Goal: Transaction & Acquisition: Obtain resource

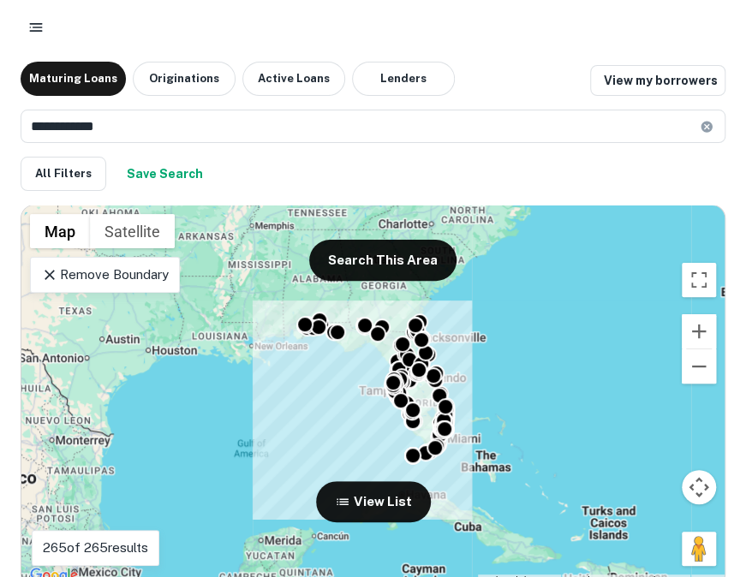
click at [84, 546] on p "265 of 265 results" at bounding box center [95, 548] width 105 height 21
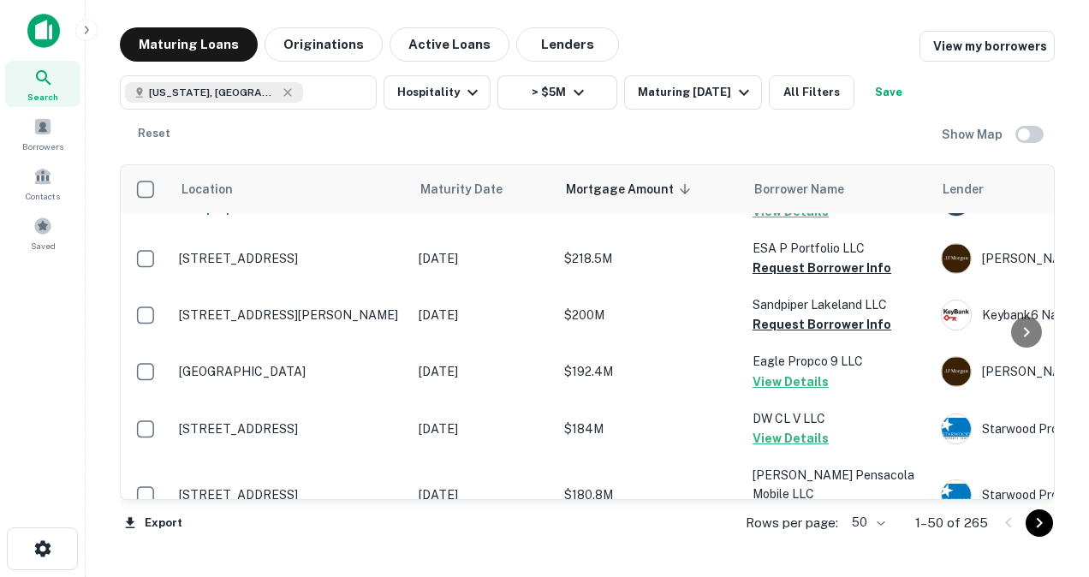
scroll to position [1706, 0]
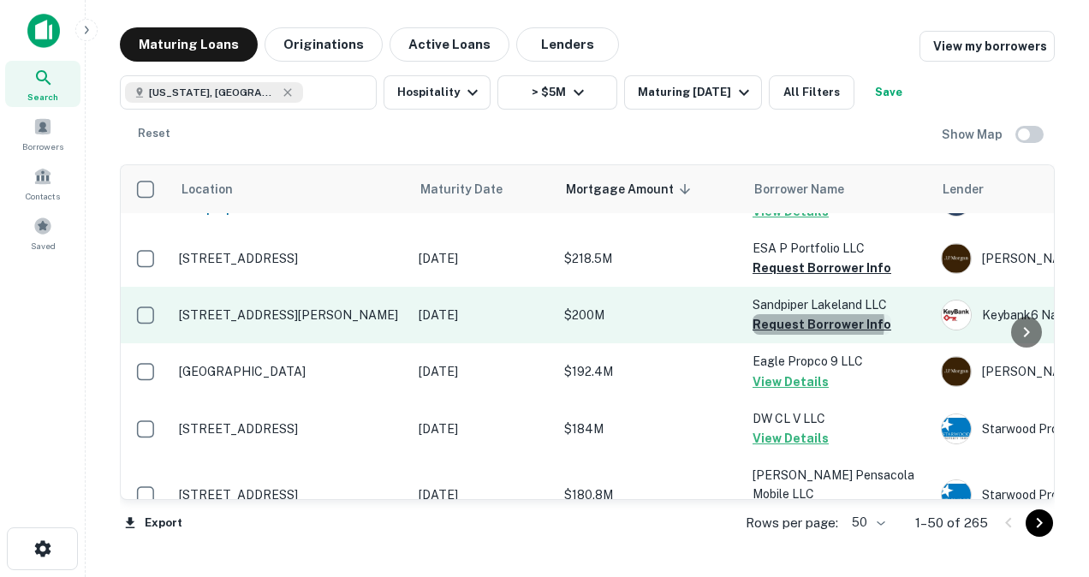
click at [745, 314] on button "Request Borrower Info" at bounding box center [822, 324] width 139 height 21
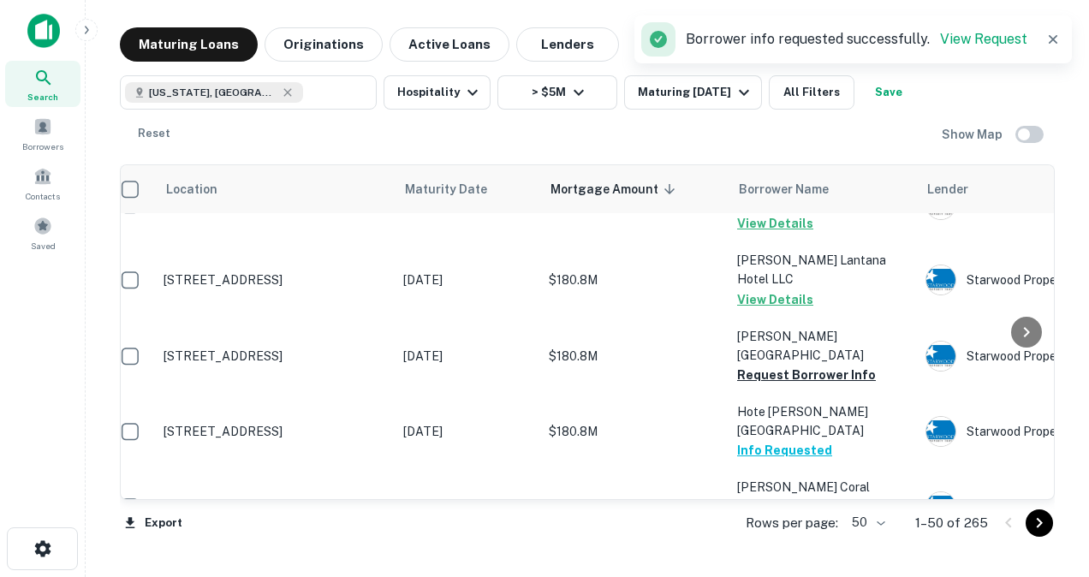
scroll to position [2152, 15]
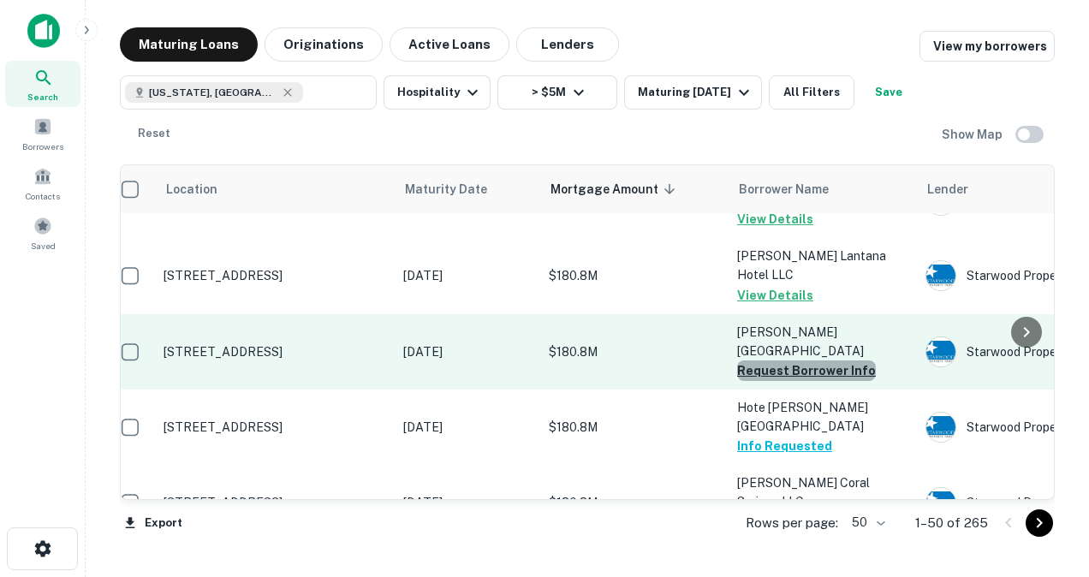
click at [745, 360] on button "Request Borrower Info" at bounding box center [806, 370] width 139 height 21
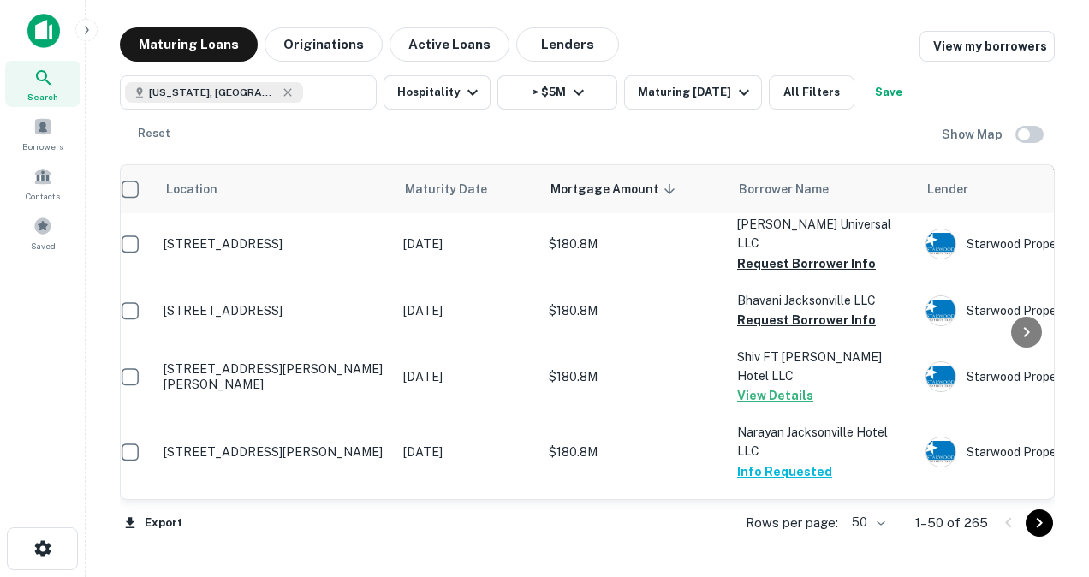
scroll to position [2854, 15]
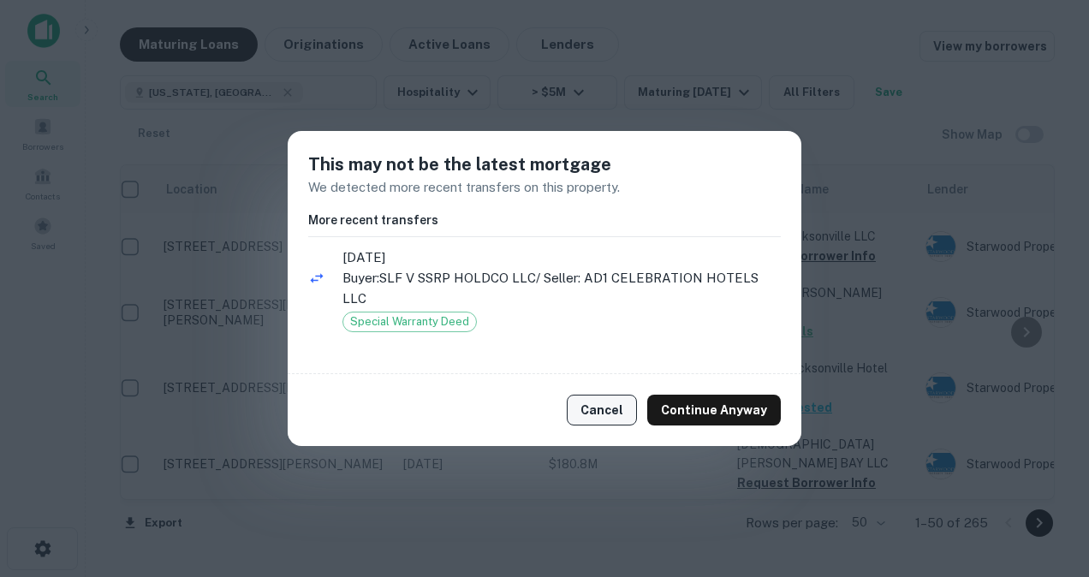
click at [616, 413] on button "Cancel" at bounding box center [602, 410] width 70 height 31
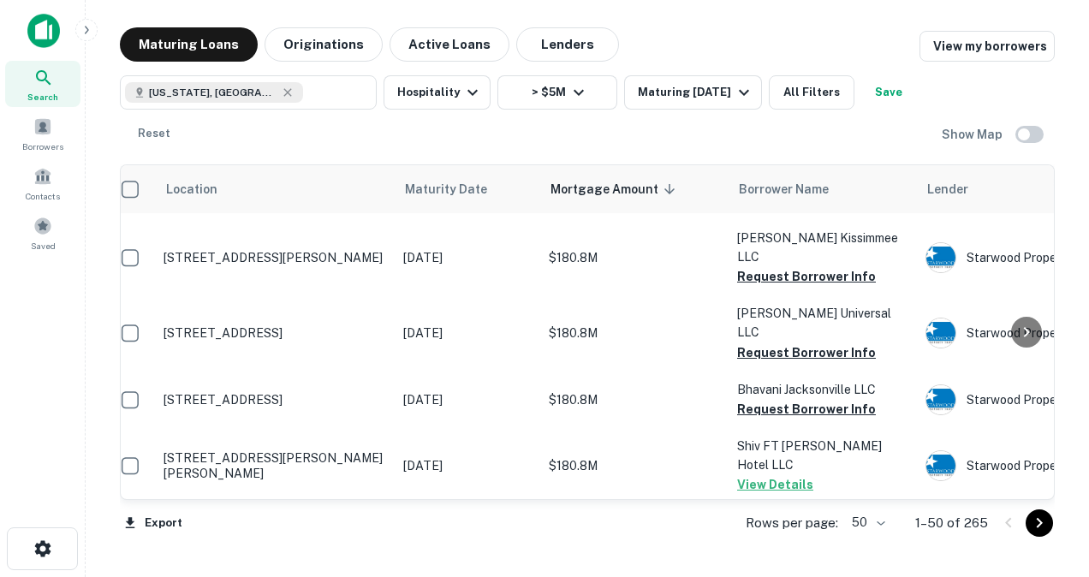
scroll to position [2698, 15]
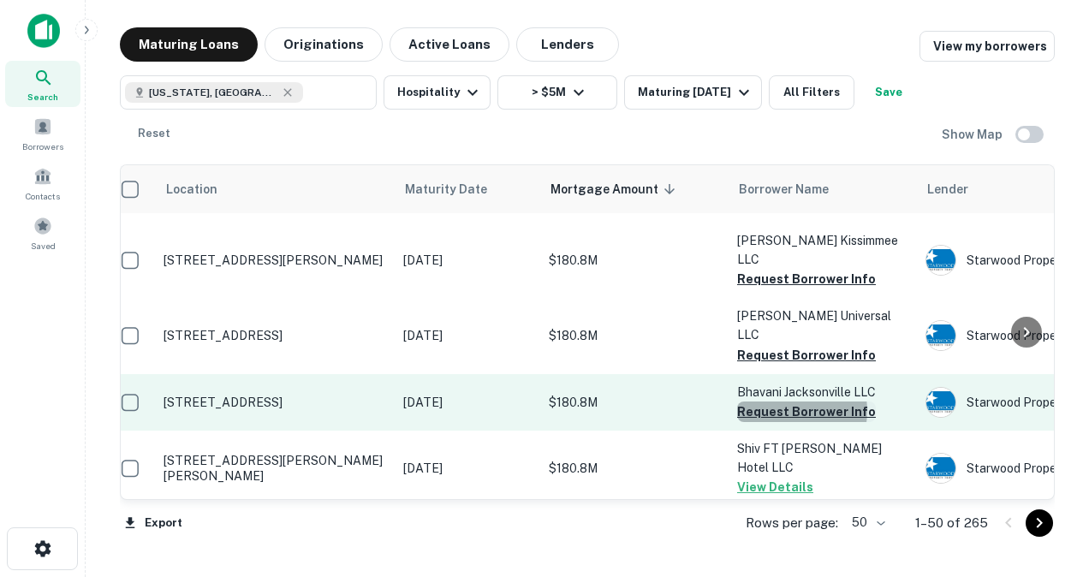
click at [745, 402] on button "Request Borrower Info" at bounding box center [806, 412] width 139 height 21
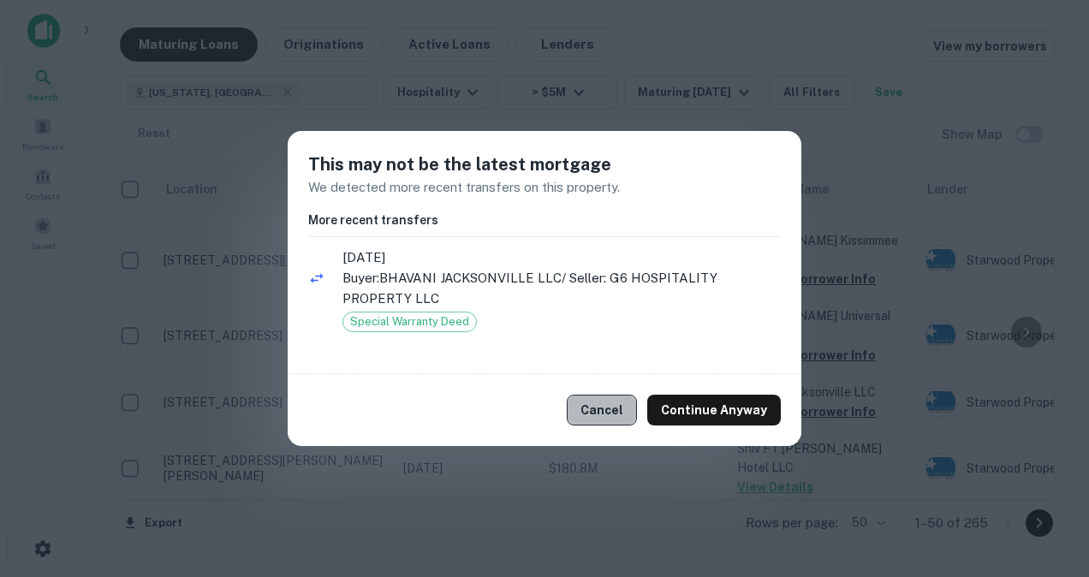
click at [616, 403] on button "Cancel" at bounding box center [602, 410] width 70 height 31
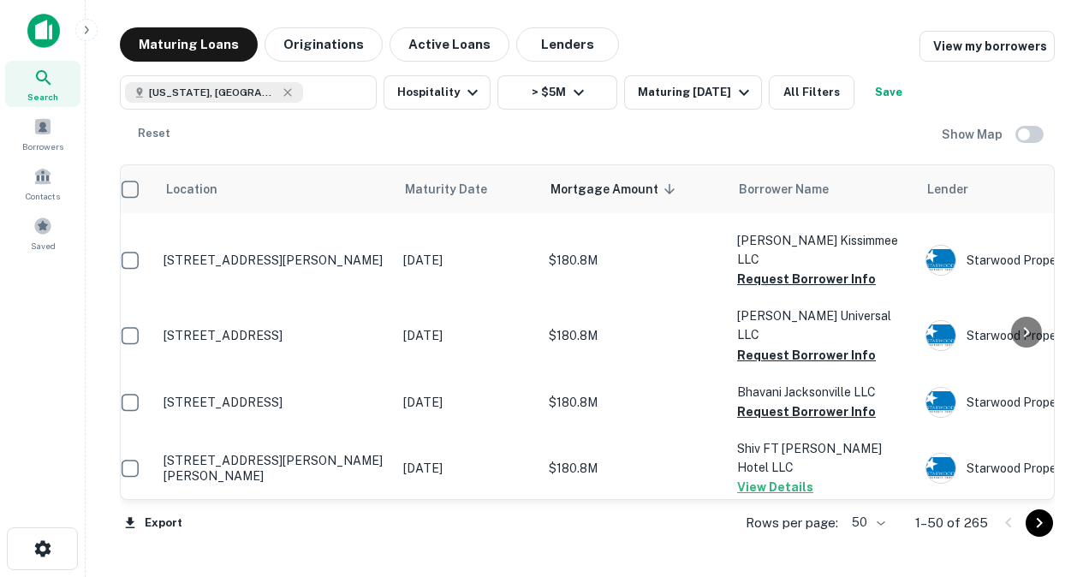
click at [745, 522] on icon "Go to next page" at bounding box center [1039, 523] width 21 height 21
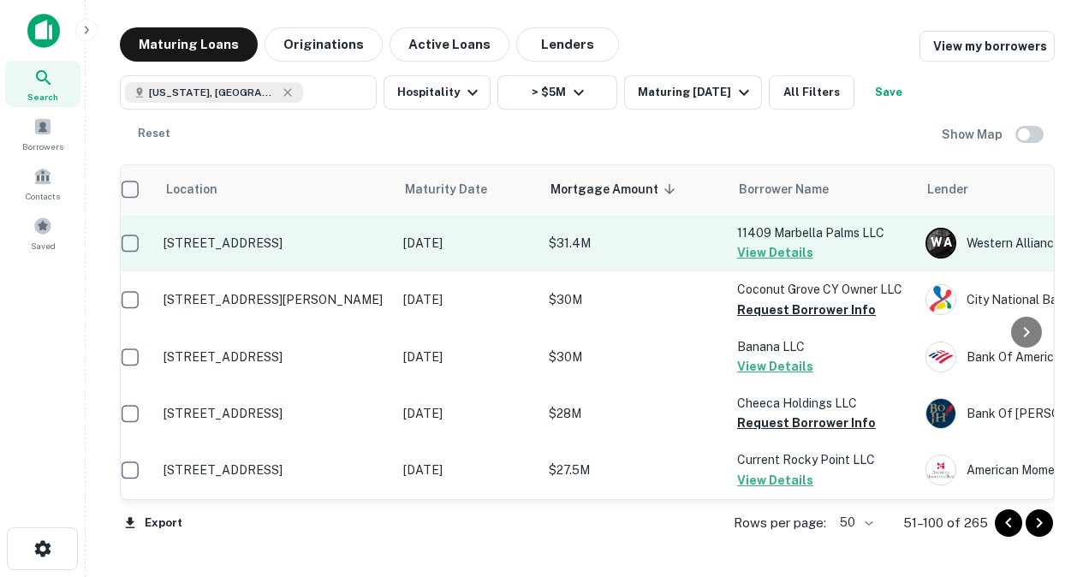
scroll to position [2782, 15]
click at [745, 312] on button "Request Borrower Info" at bounding box center [806, 310] width 139 height 21
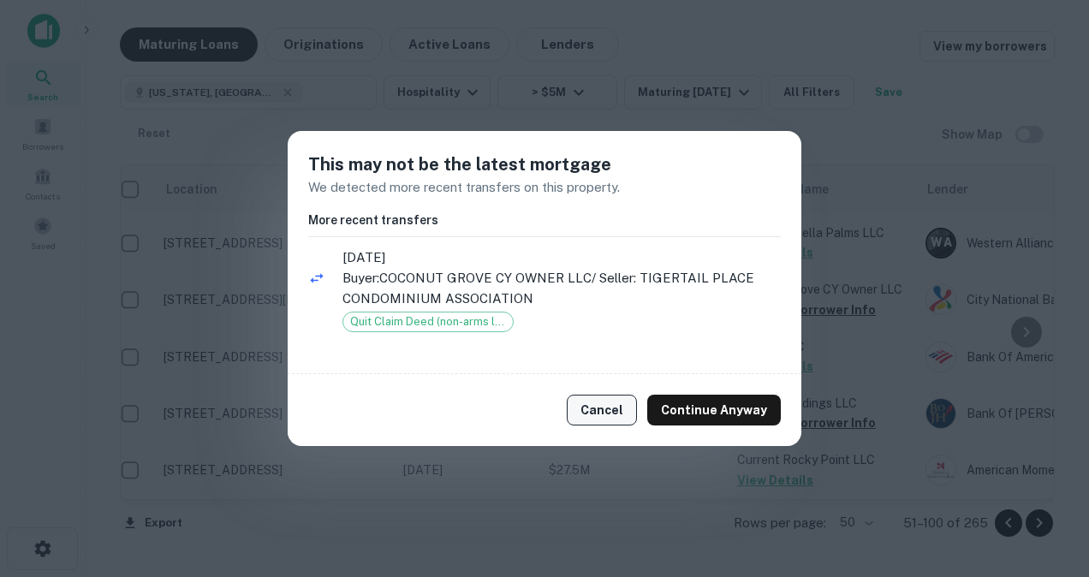
click at [603, 413] on button "Cancel" at bounding box center [602, 410] width 70 height 31
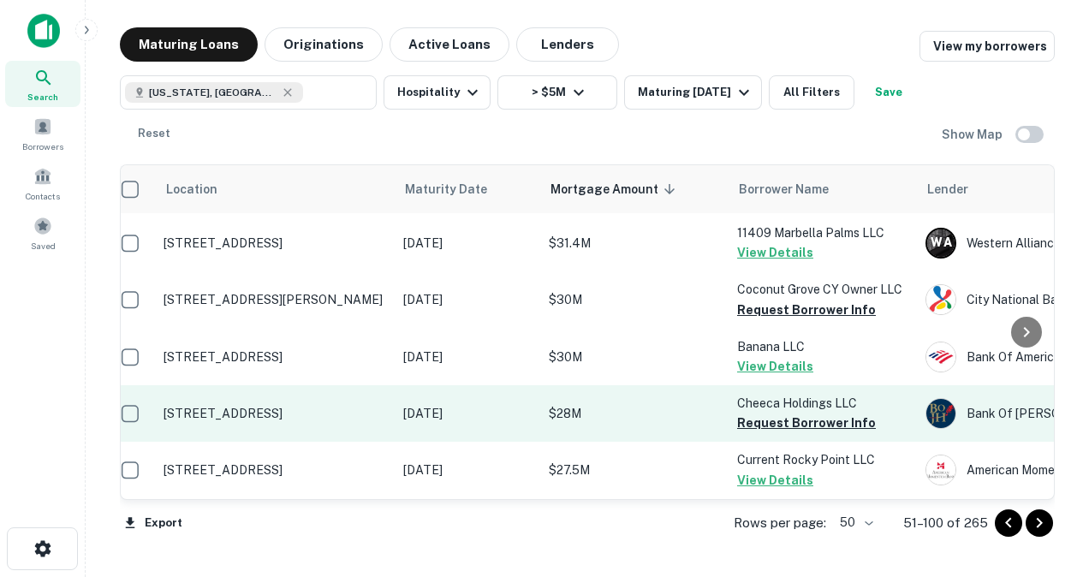
scroll to position [2796, 15]
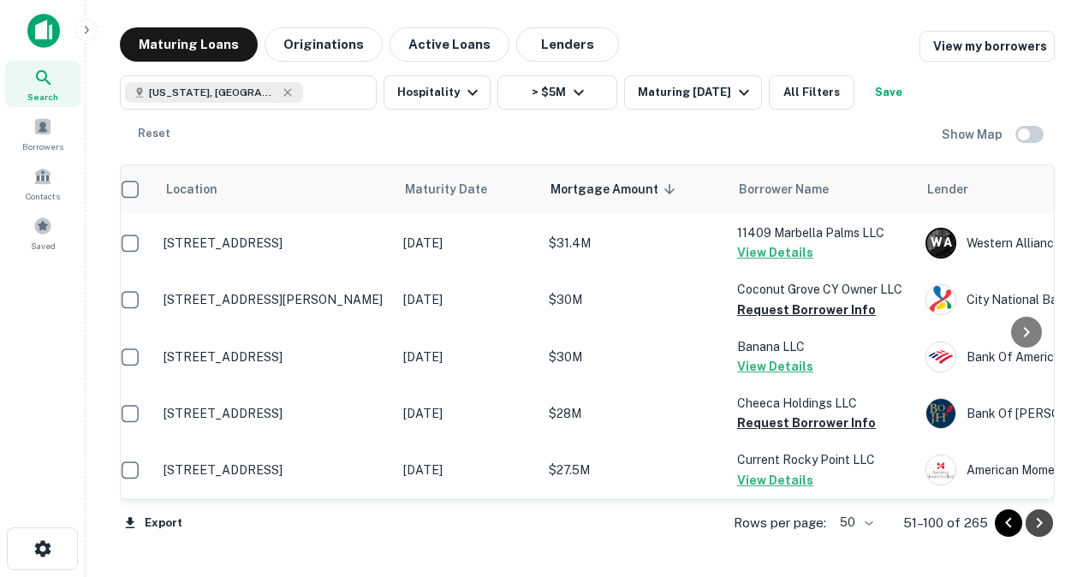
click at [745, 527] on icon "Go to next page" at bounding box center [1039, 523] width 21 height 21
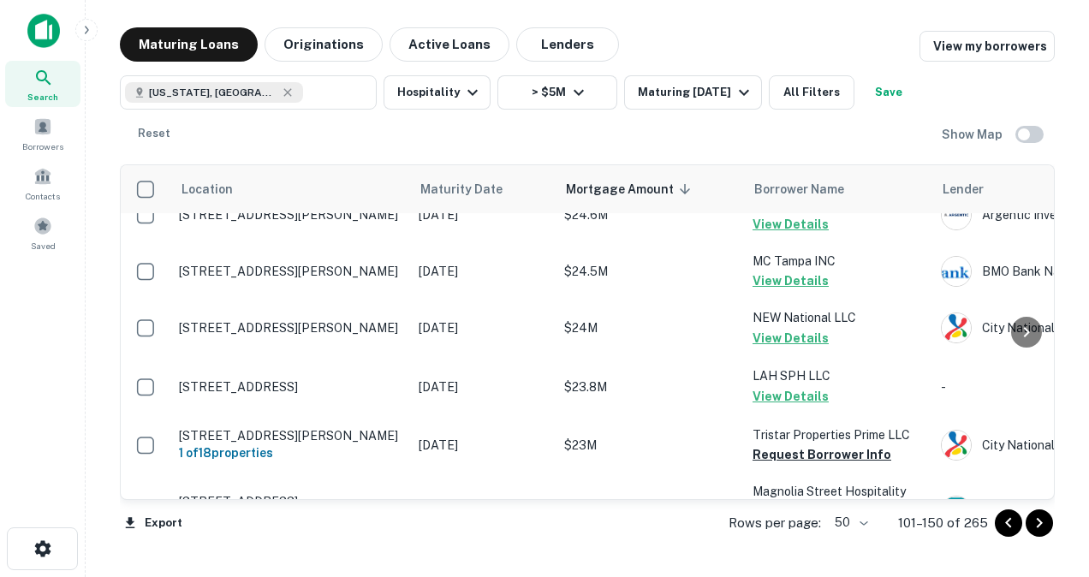
scroll to position [332, 0]
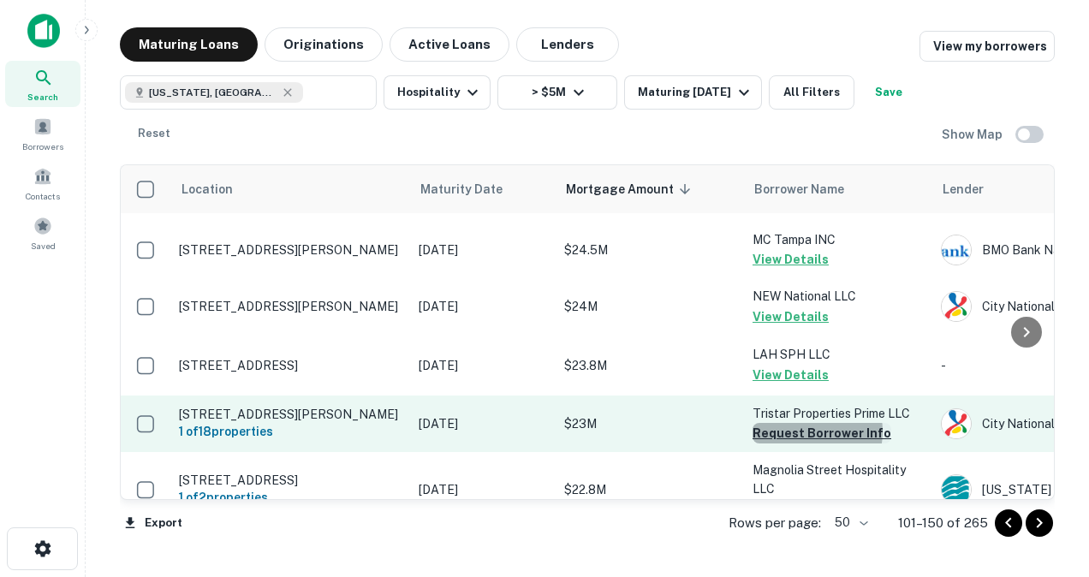
click at [745, 423] on button "Request Borrower Info" at bounding box center [822, 433] width 139 height 21
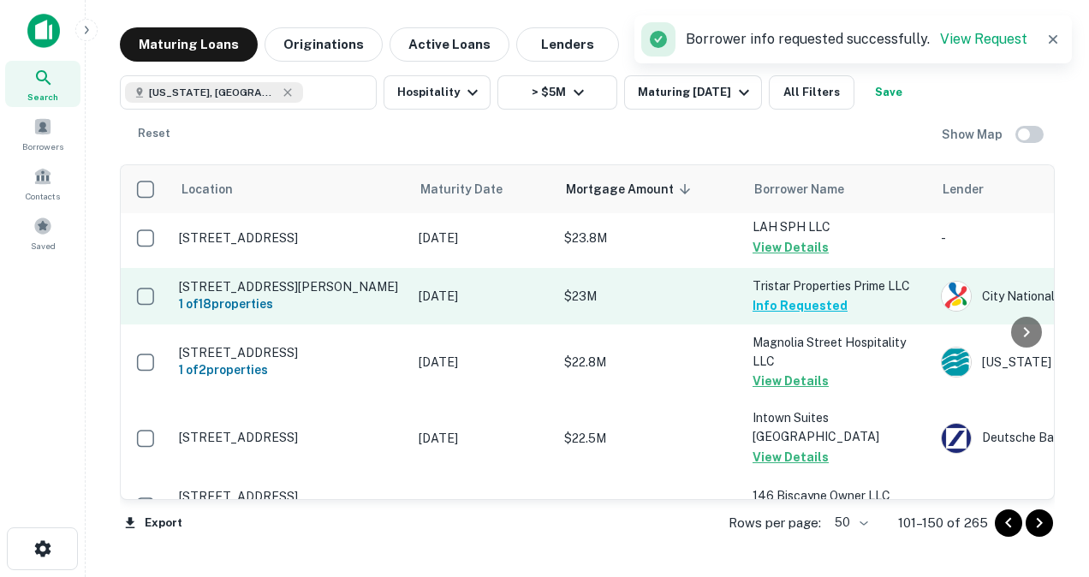
scroll to position [466, 0]
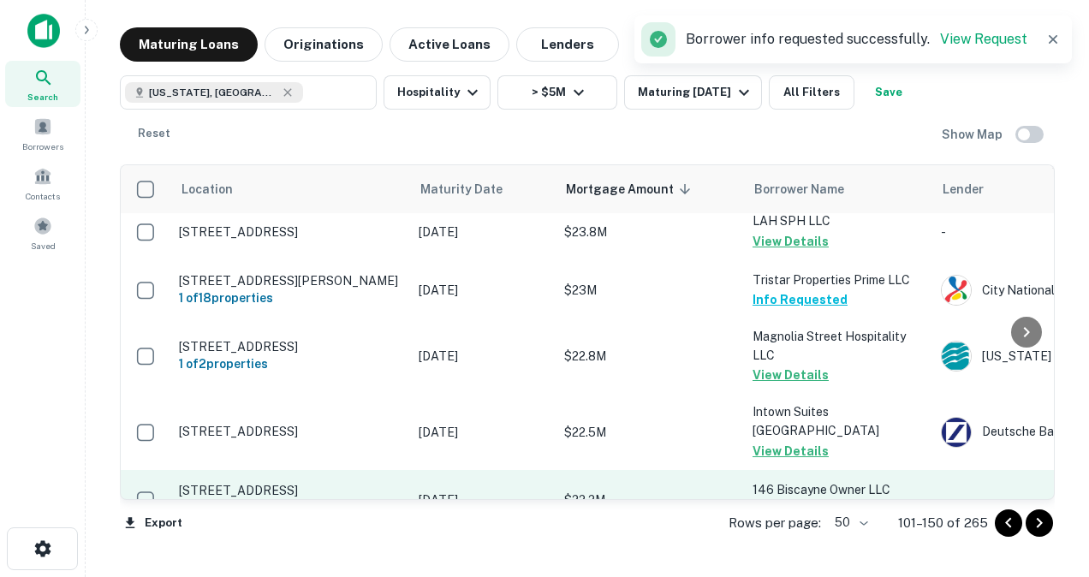
click at [745, 499] on button "Request Borrower Info" at bounding box center [822, 509] width 139 height 21
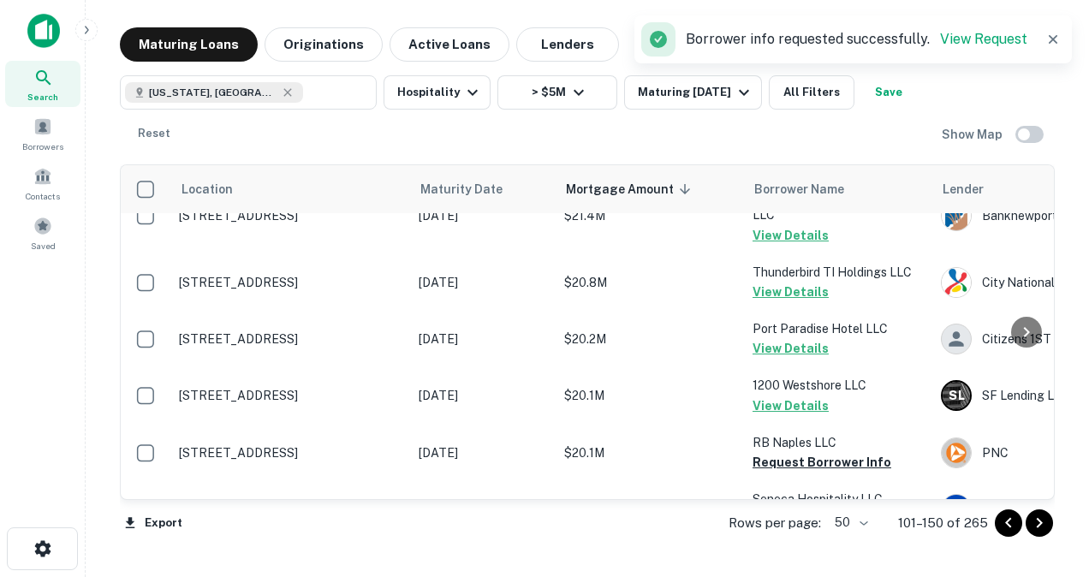
scroll to position [935, 0]
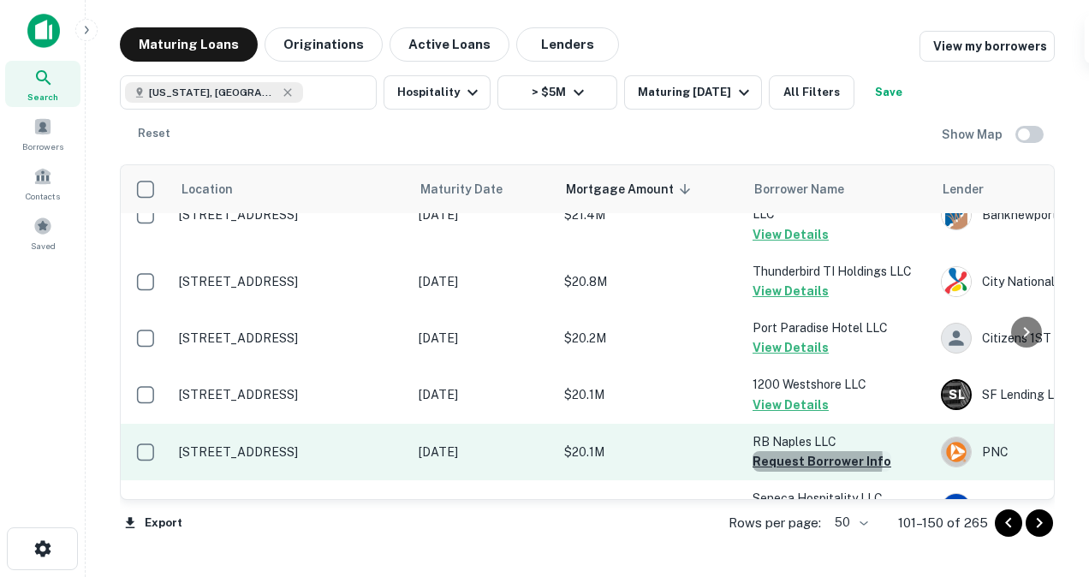
click at [745, 451] on button "Request Borrower Info" at bounding box center [822, 461] width 139 height 21
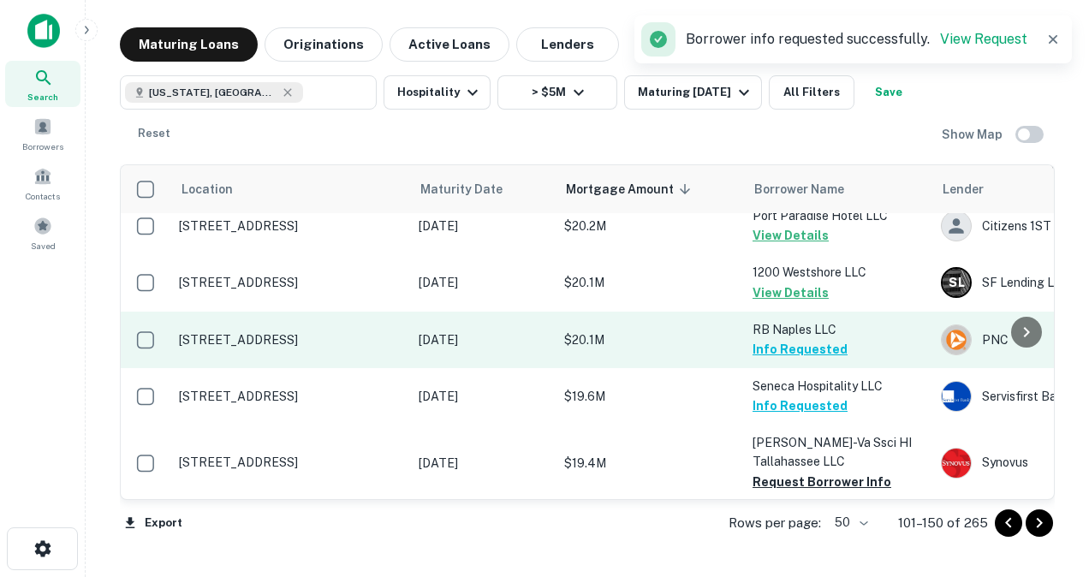
scroll to position [1092, 0]
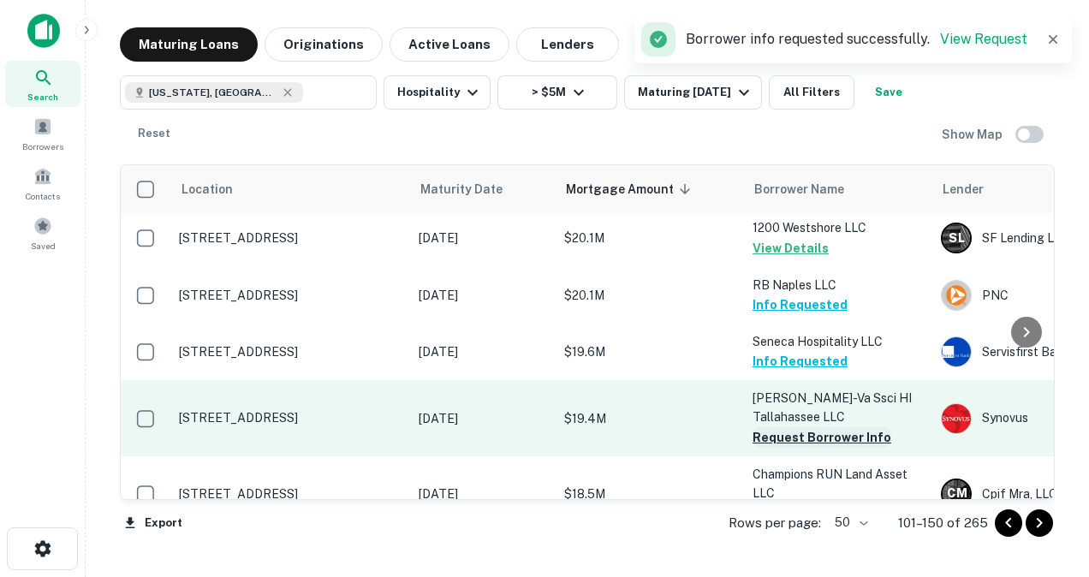
click at [745, 427] on button "Request Borrower Info" at bounding box center [822, 437] width 139 height 21
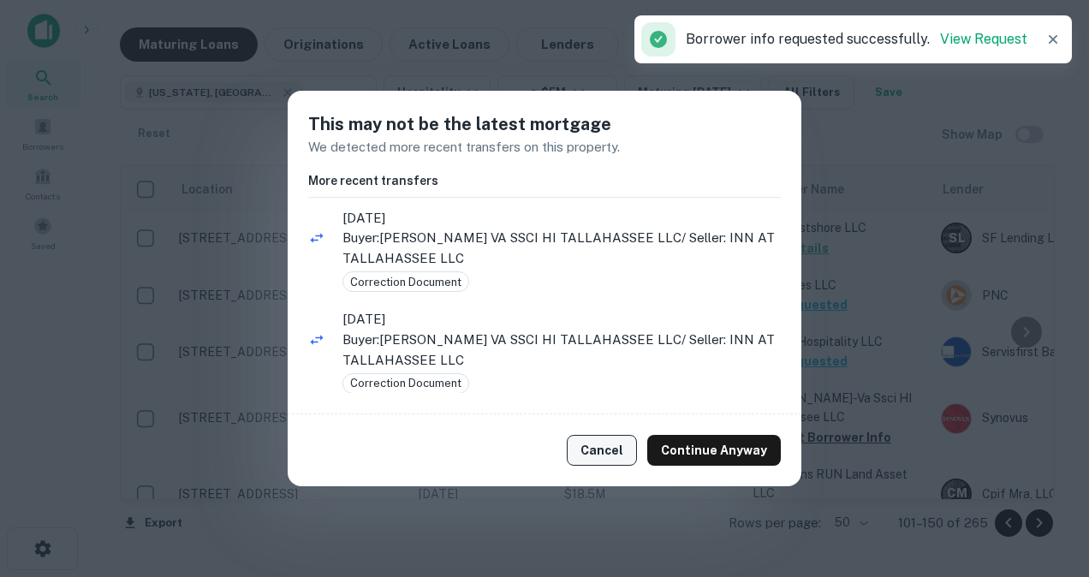
click at [606, 454] on button "Cancel" at bounding box center [602, 450] width 70 height 31
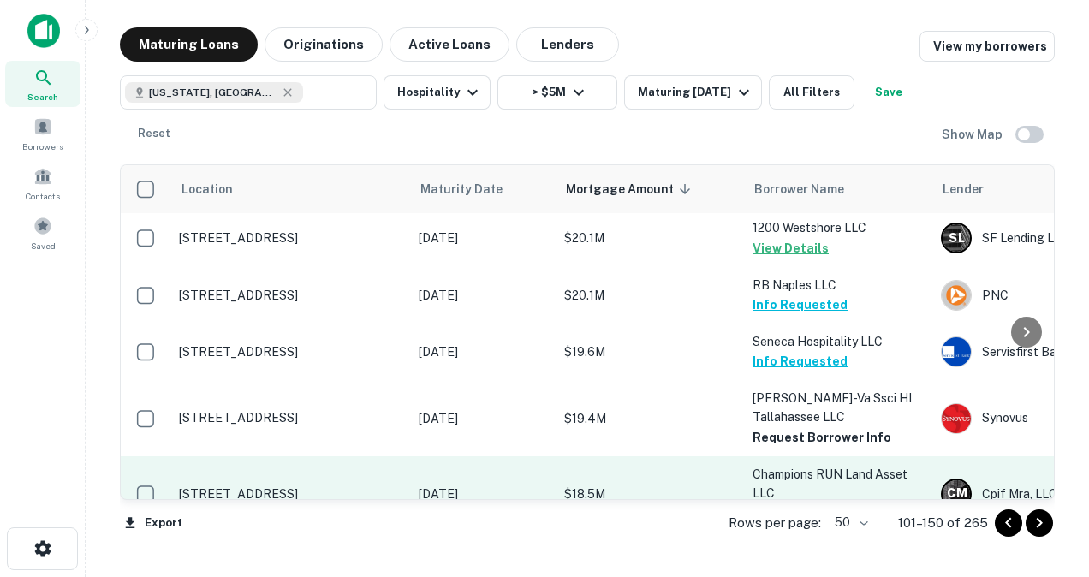
click at [745, 503] on button "Request Borrower Info" at bounding box center [822, 513] width 139 height 21
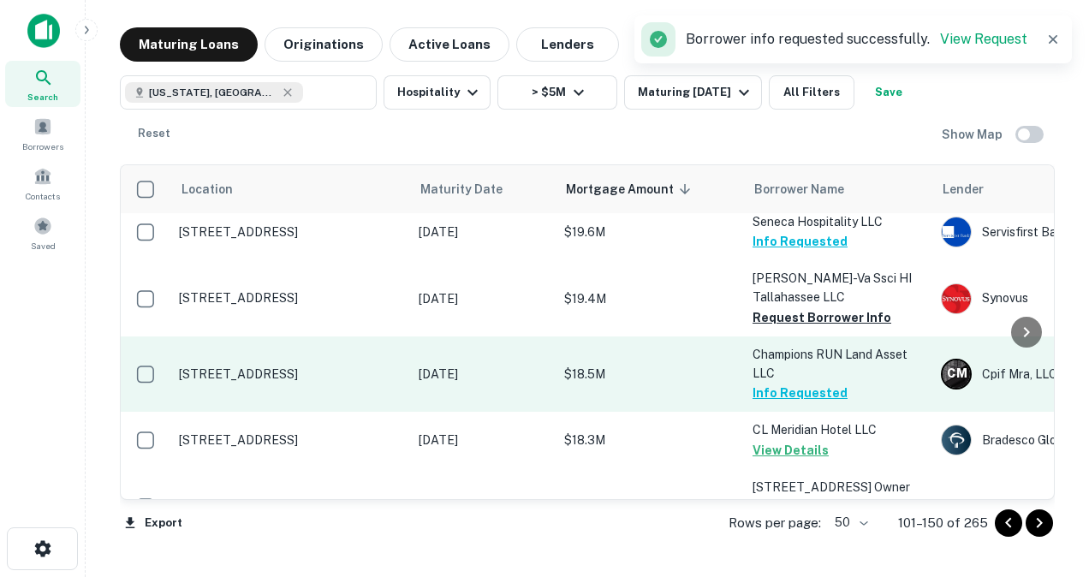
scroll to position [1218, 0]
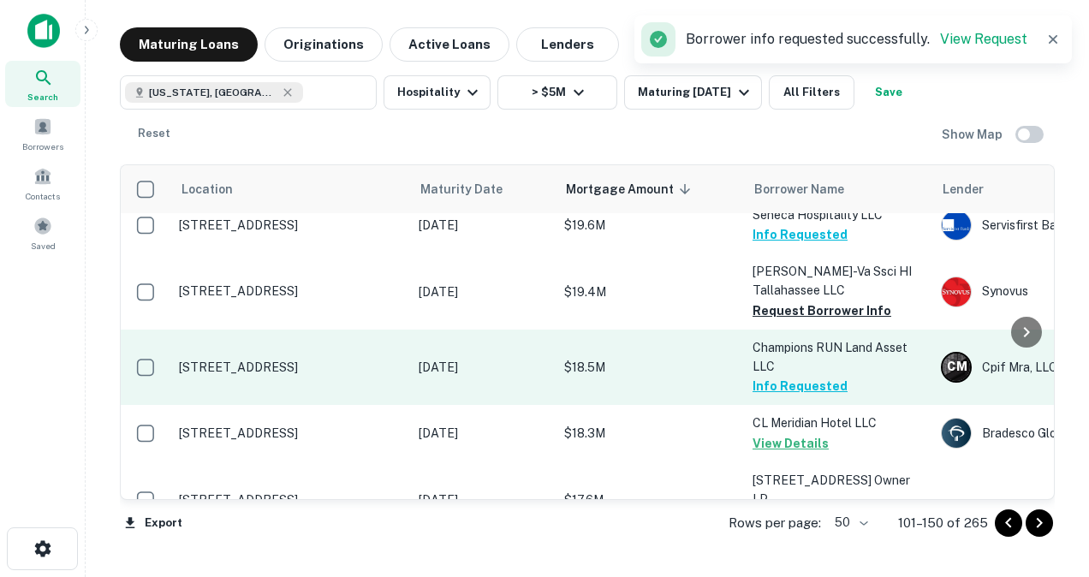
click at [745, 509] on button "Request Borrower Info" at bounding box center [822, 519] width 139 height 21
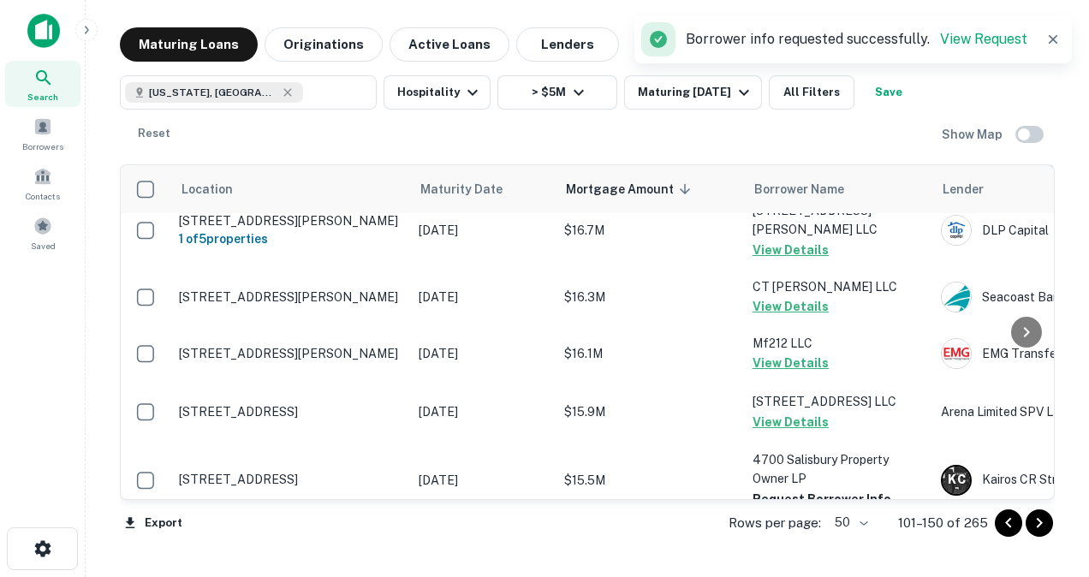
scroll to position [1622, 0]
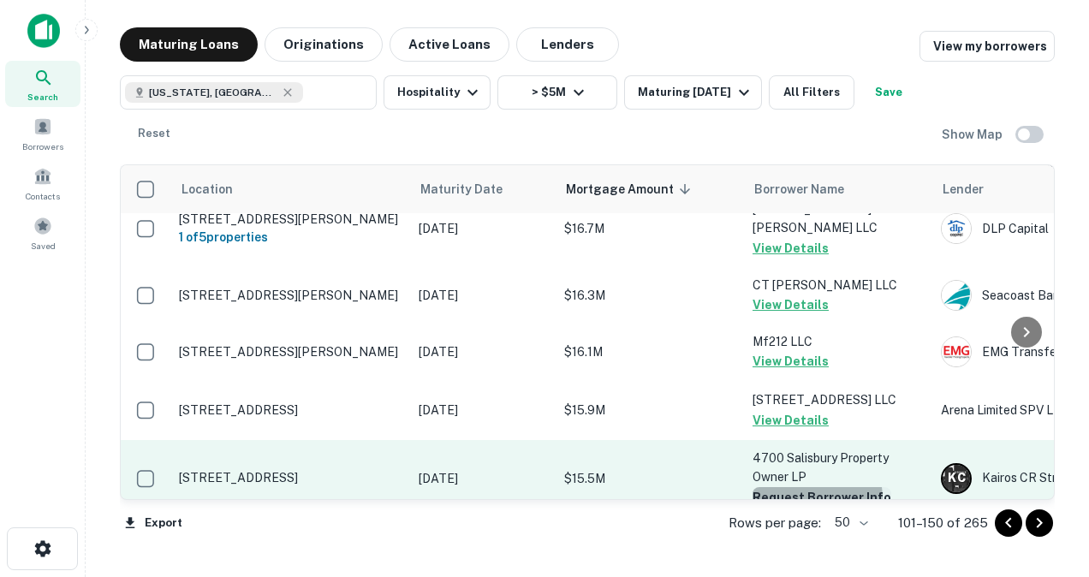
click at [745, 487] on button "Request Borrower Info" at bounding box center [822, 497] width 139 height 21
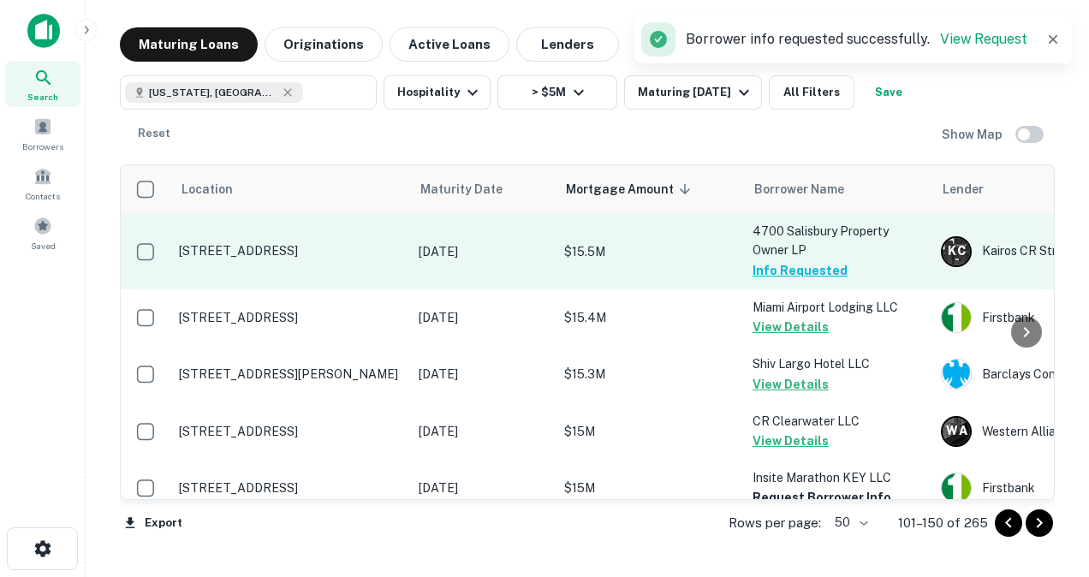
scroll to position [1849, 0]
click at [745, 486] on button "Request Borrower Info" at bounding box center [822, 496] width 139 height 21
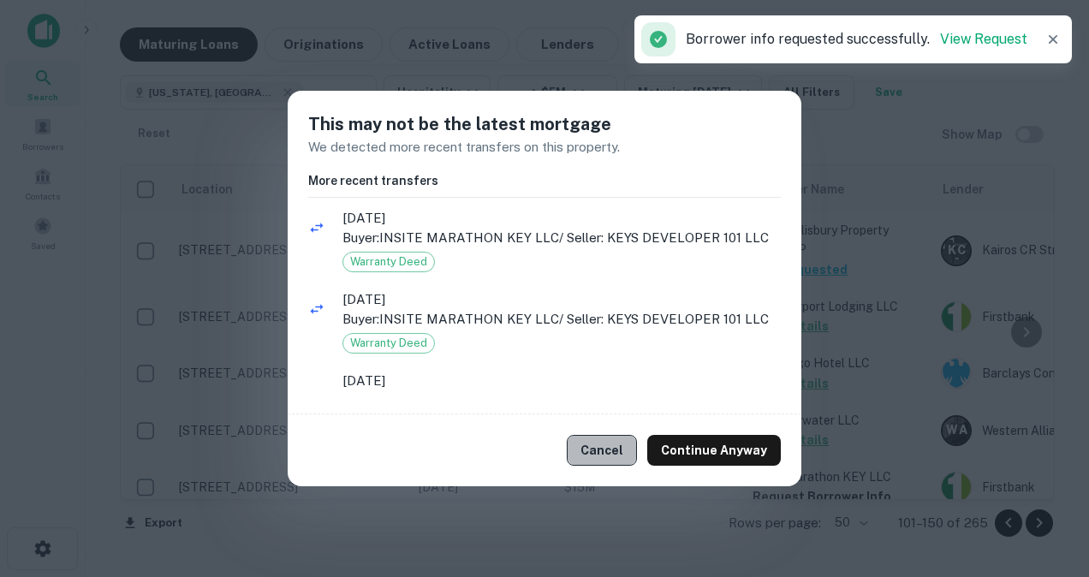
click at [615, 452] on button "Cancel" at bounding box center [602, 450] width 70 height 31
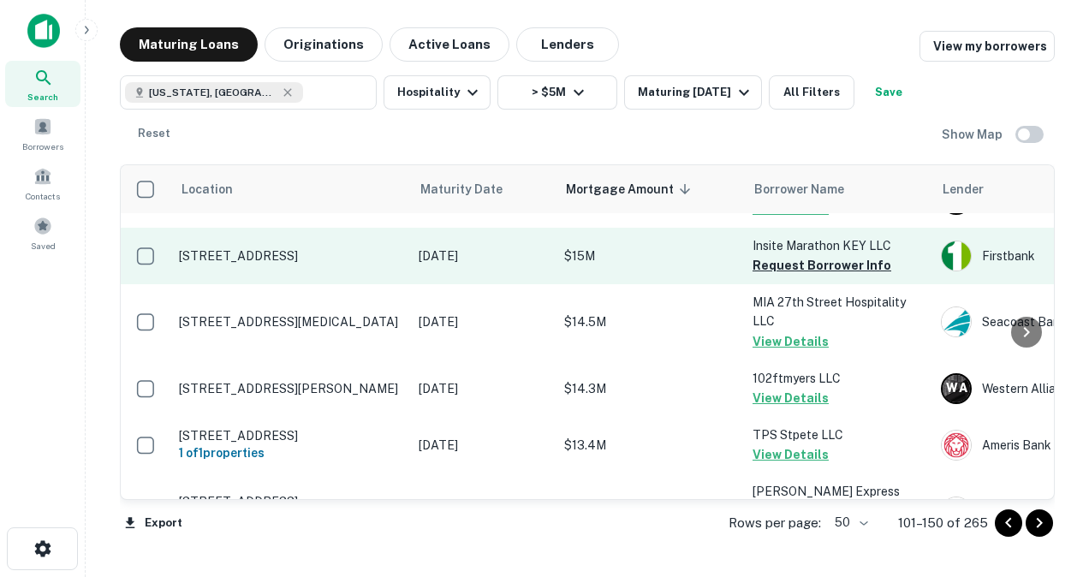
scroll to position [2080, 0]
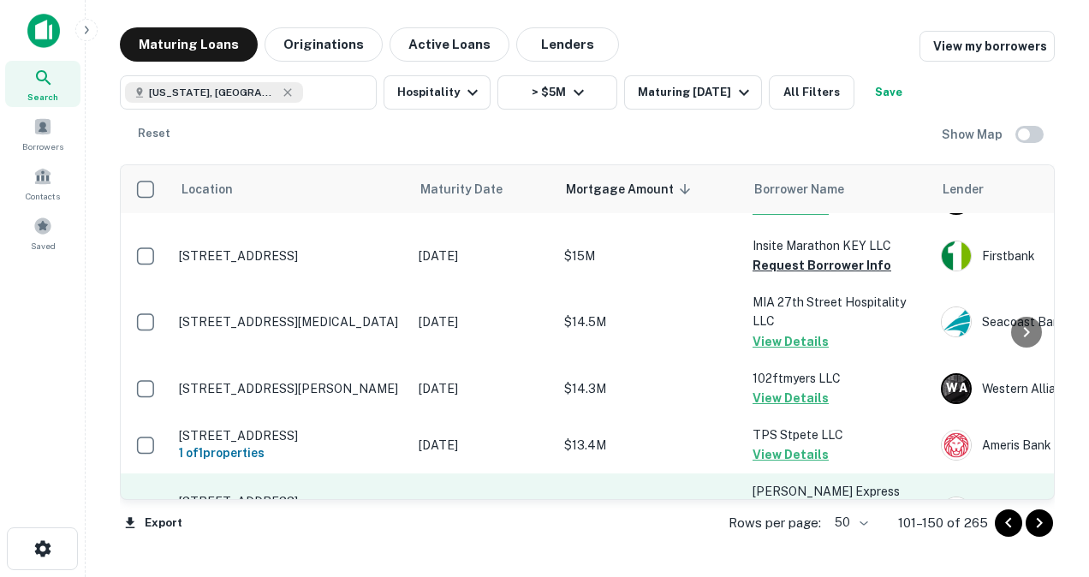
click at [745, 521] on button "Request Borrower Info" at bounding box center [822, 531] width 139 height 21
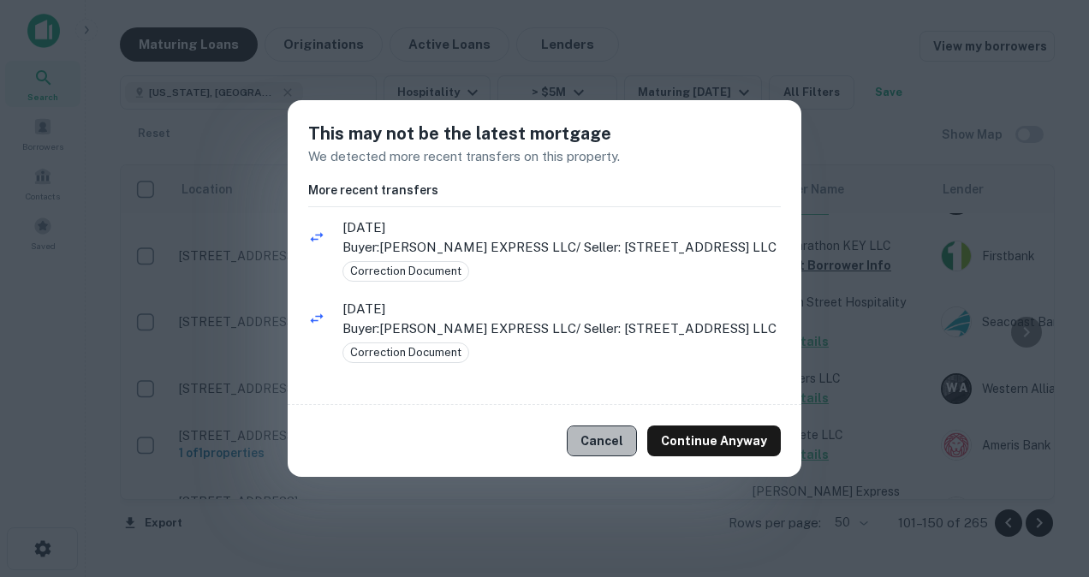
click at [623, 440] on button "Cancel" at bounding box center [602, 441] width 70 height 31
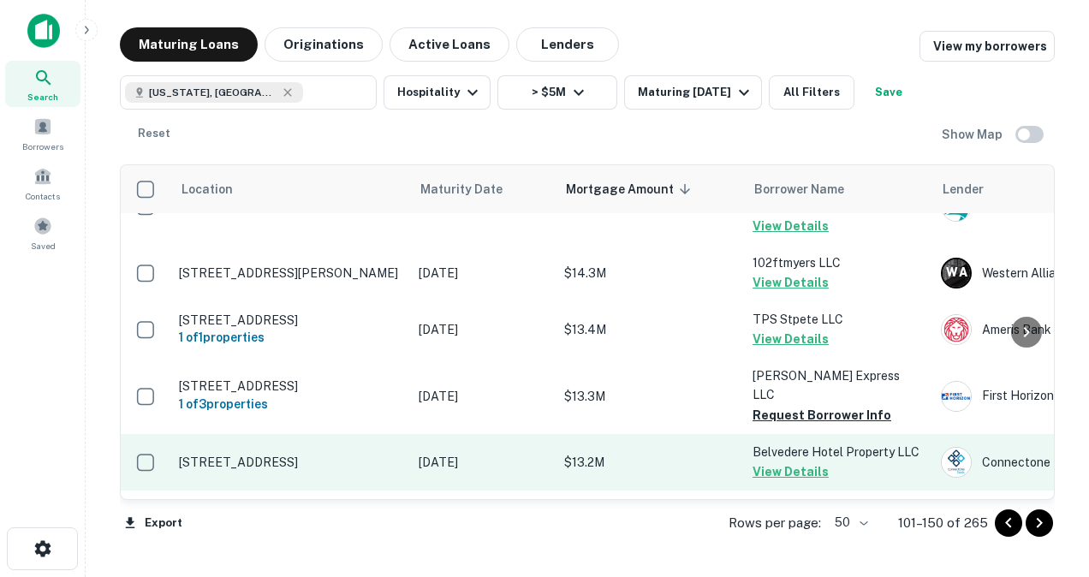
scroll to position [2199, 0]
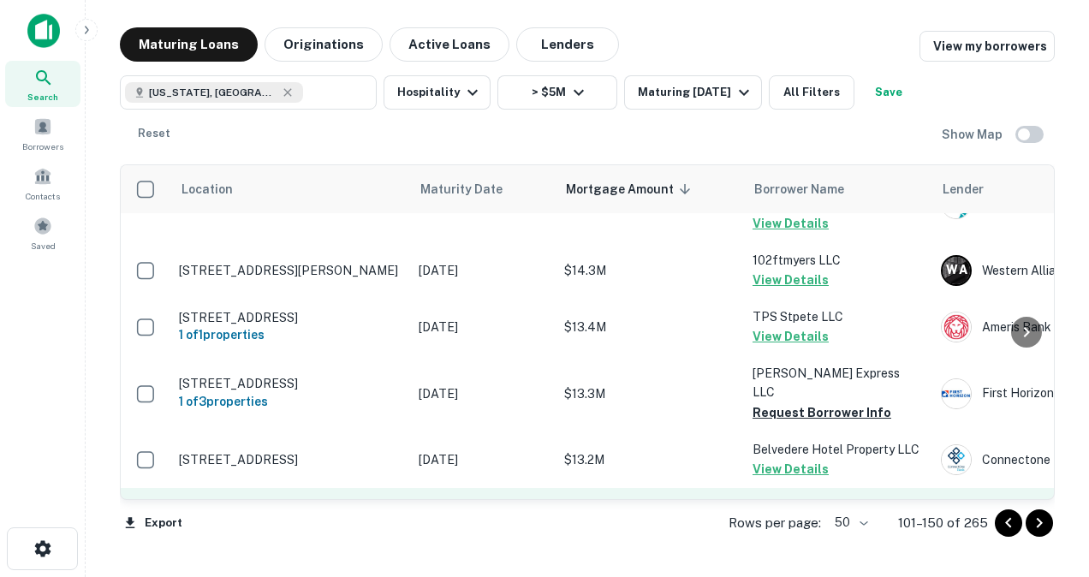
click at [745, 535] on button "Request Borrower Info" at bounding box center [822, 545] width 139 height 21
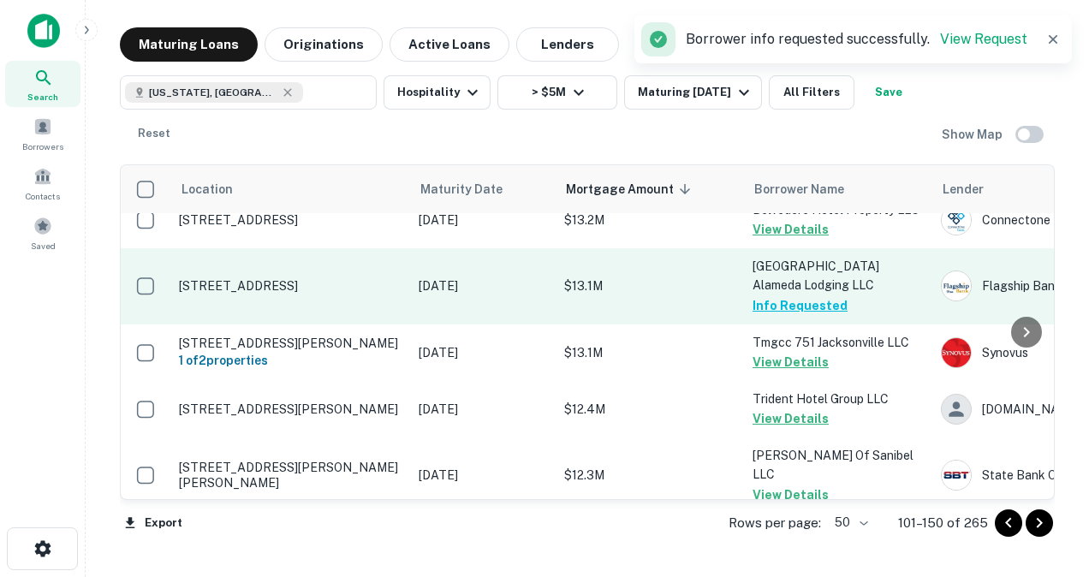
scroll to position [2442, 0]
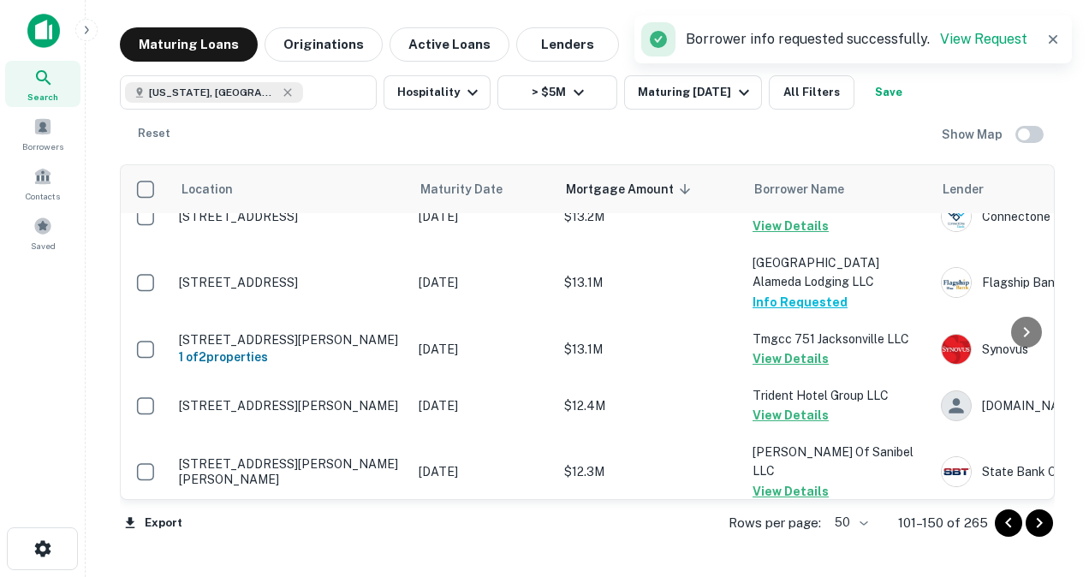
click at [745, 538] on button "Request Borrower Info" at bounding box center [822, 548] width 139 height 21
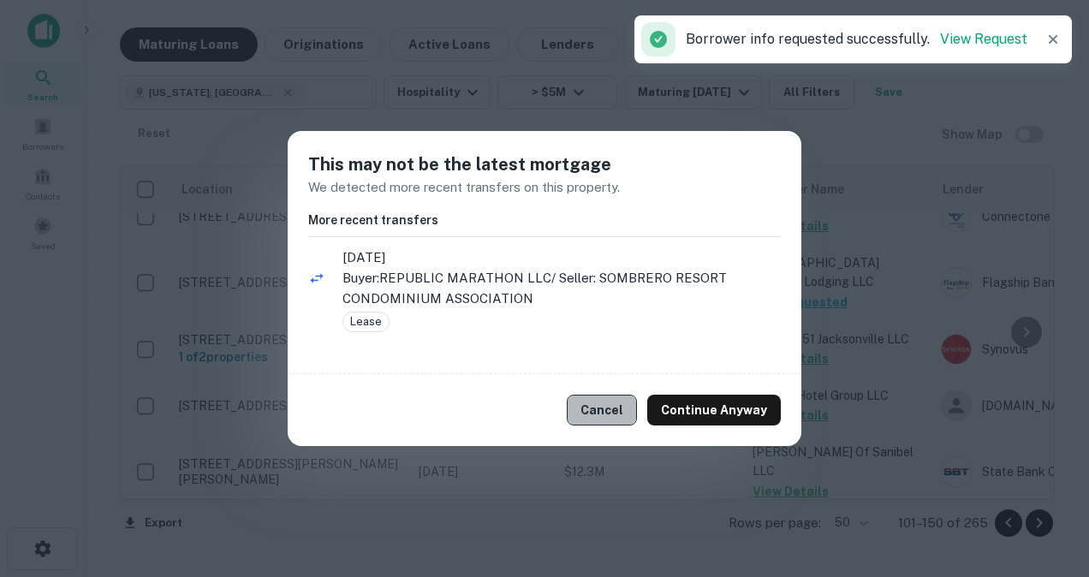
click at [603, 409] on button "Cancel" at bounding box center [602, 410] width 70 height 31
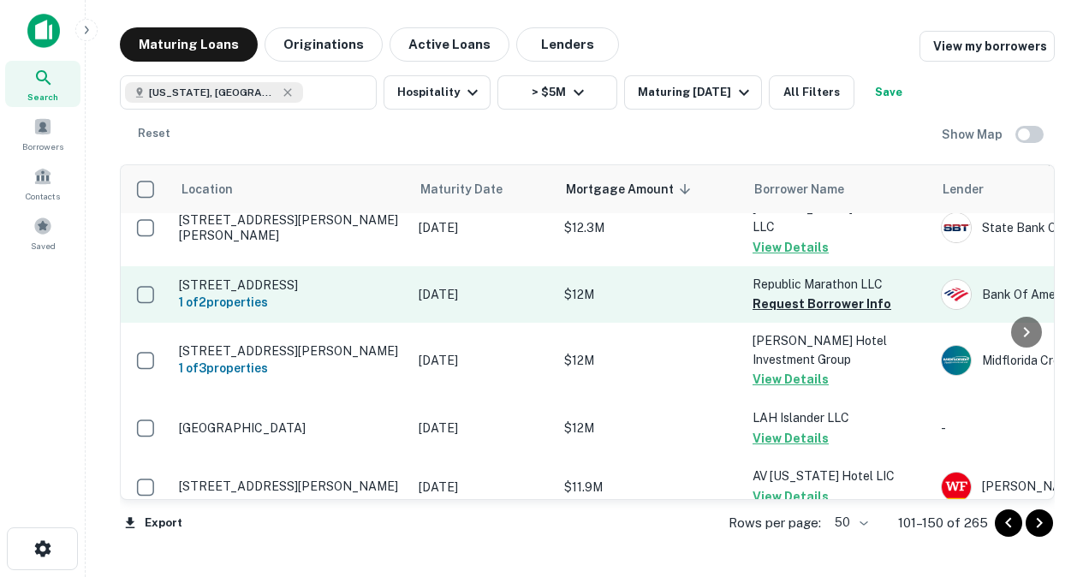
scroll to position [2718, 0]
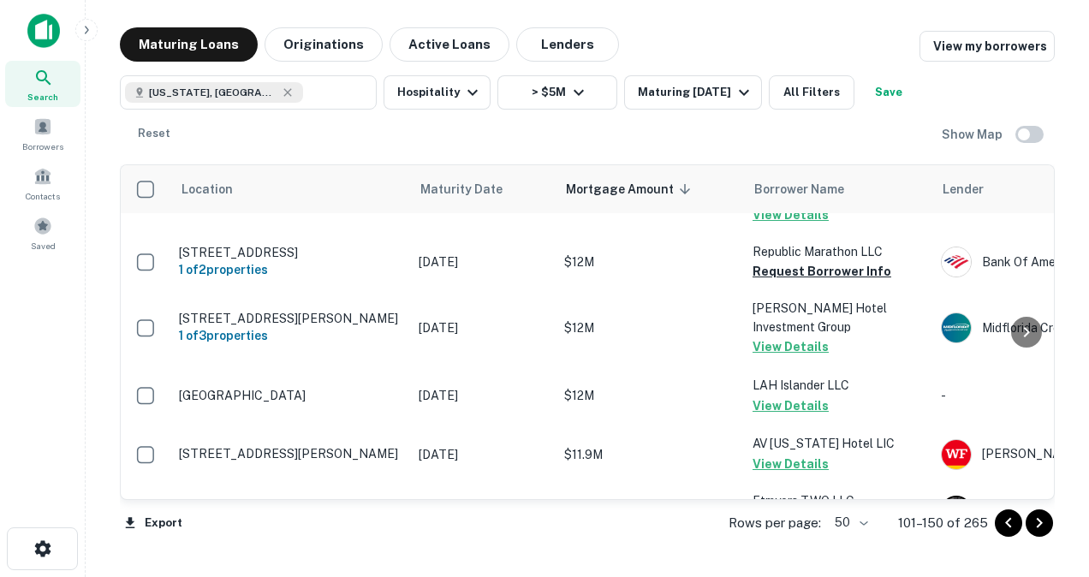
click at [745, 533] on icon "Go to next page" at bounding box center [1039, 523] width 21 height 21
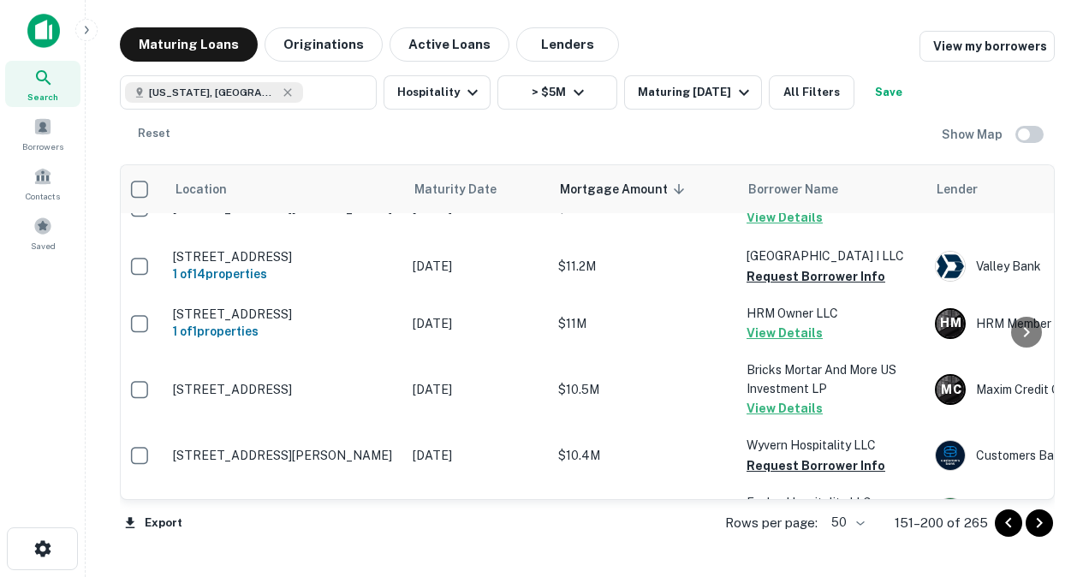
scroll to position [0, 6]
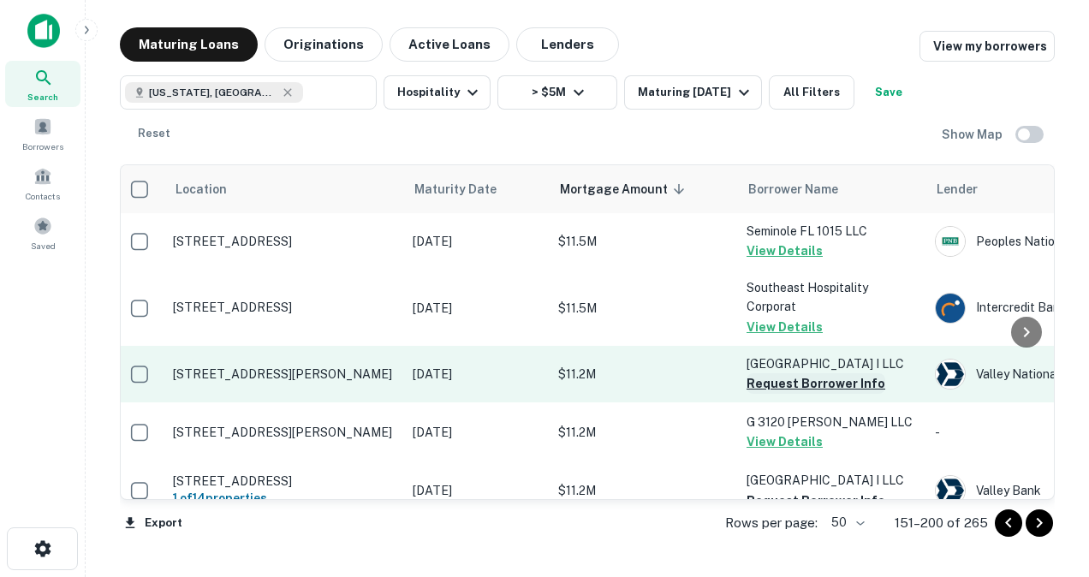
click at [745, 377] on button "Request Borrower Info" at bounding box center [816, 383] width 139 height 21
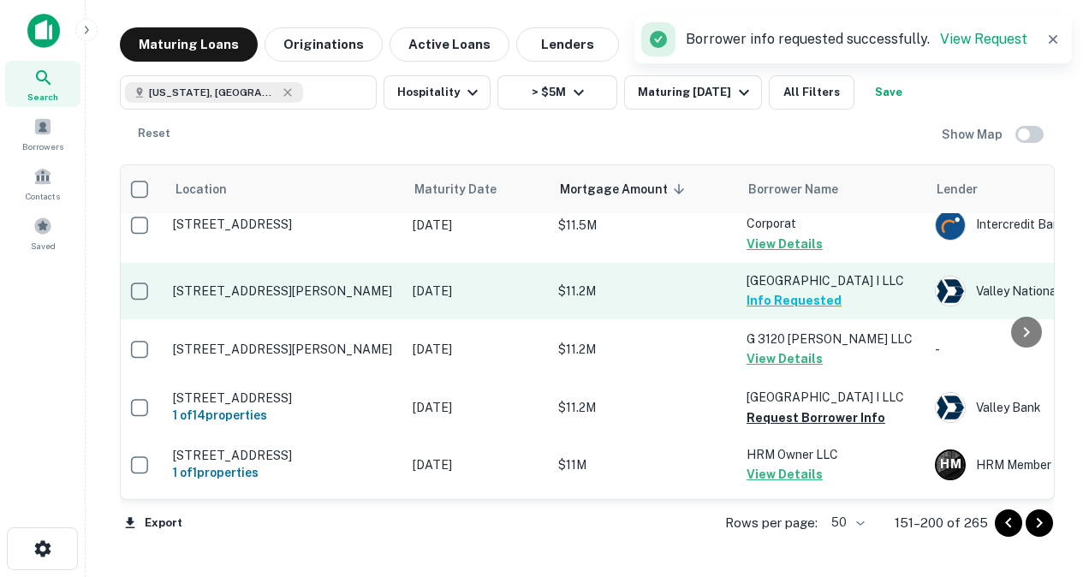
scroll to position [99, 6]
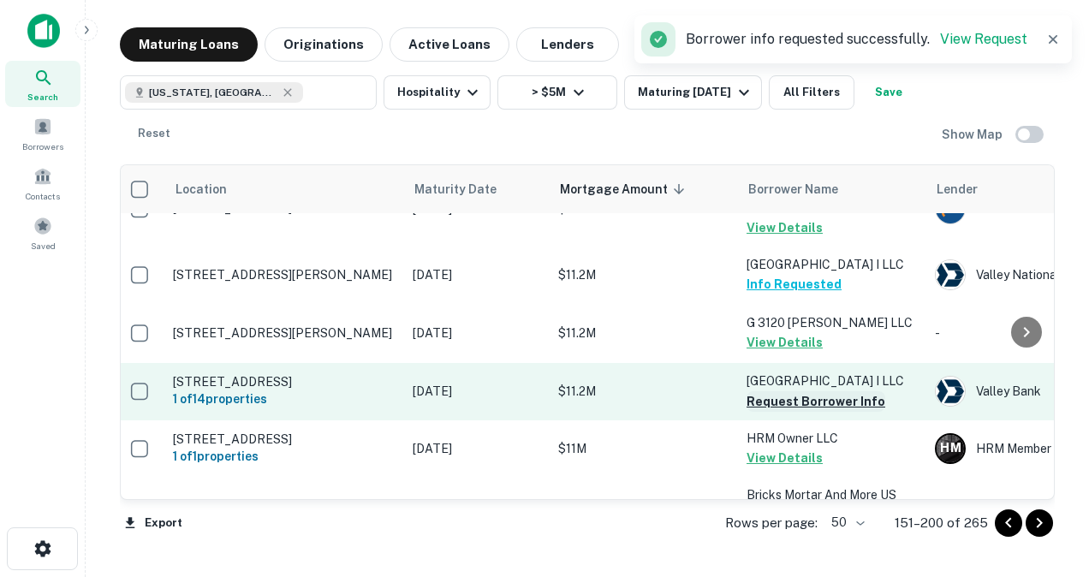
click at [745, 401] on button "Request Borrower Info" at bounding box center [816, 401] width 139 height 21
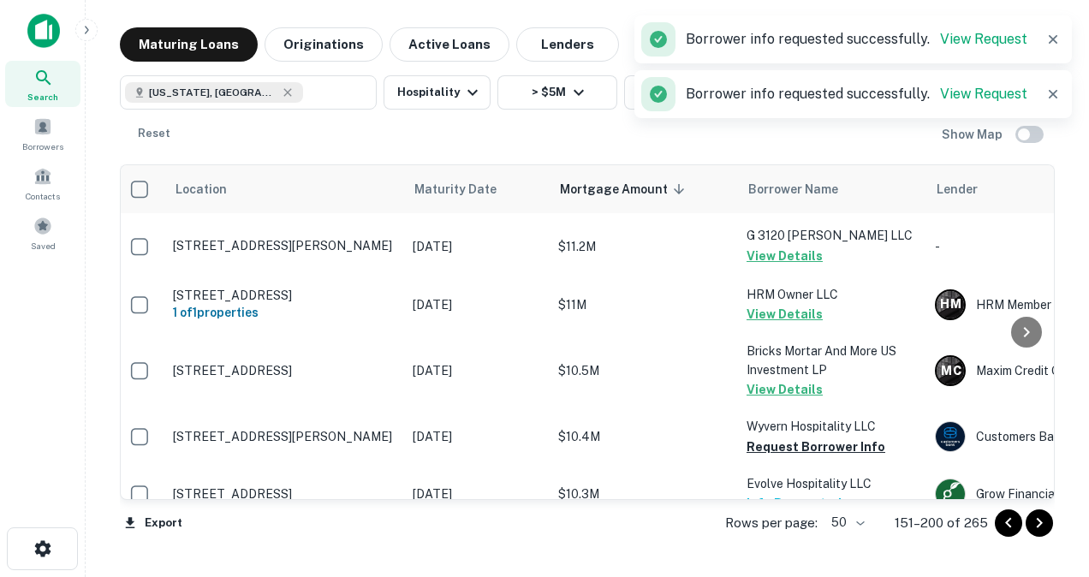
scroll to position [251, 6]
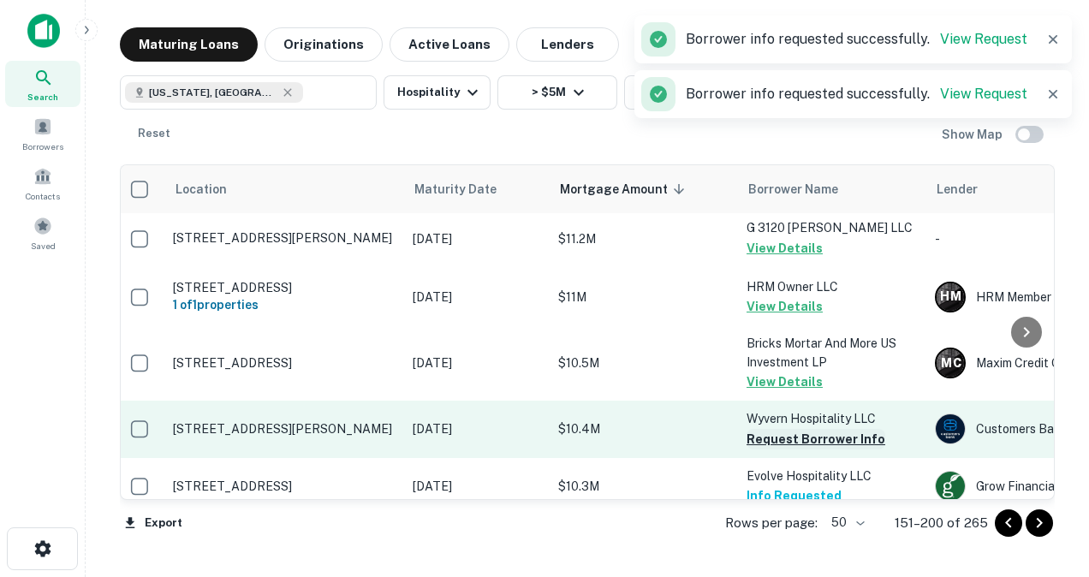
click at [745, 438] on button "Request Borrower Info" at bounding box center [816, 439] width 139 height 21
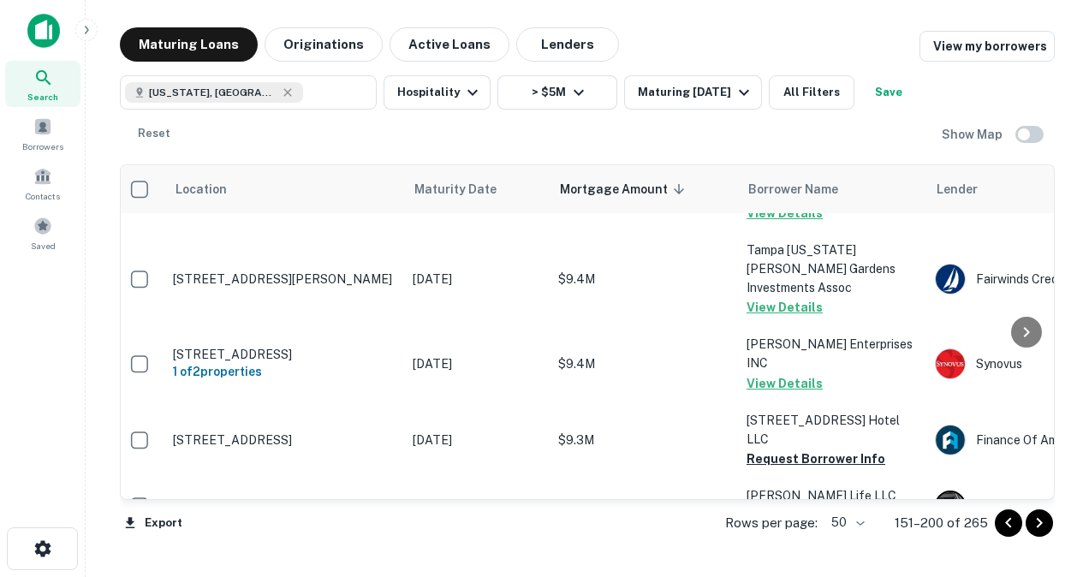
scroll to position [1122, 6]
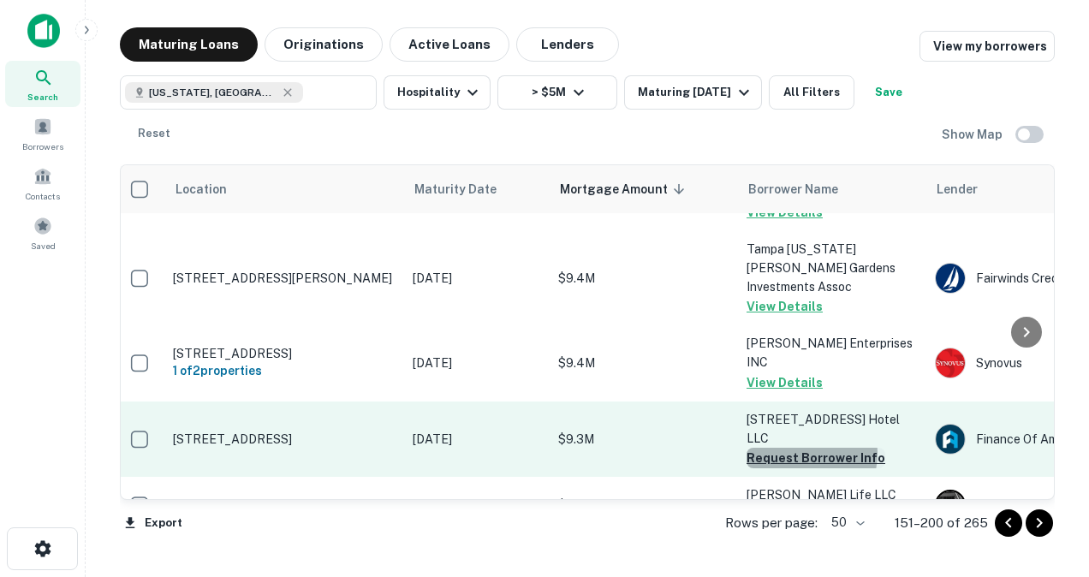
click at [745, 448] on button "Request Borrower Info" at bounding box center [816, 458] width 139 height 21
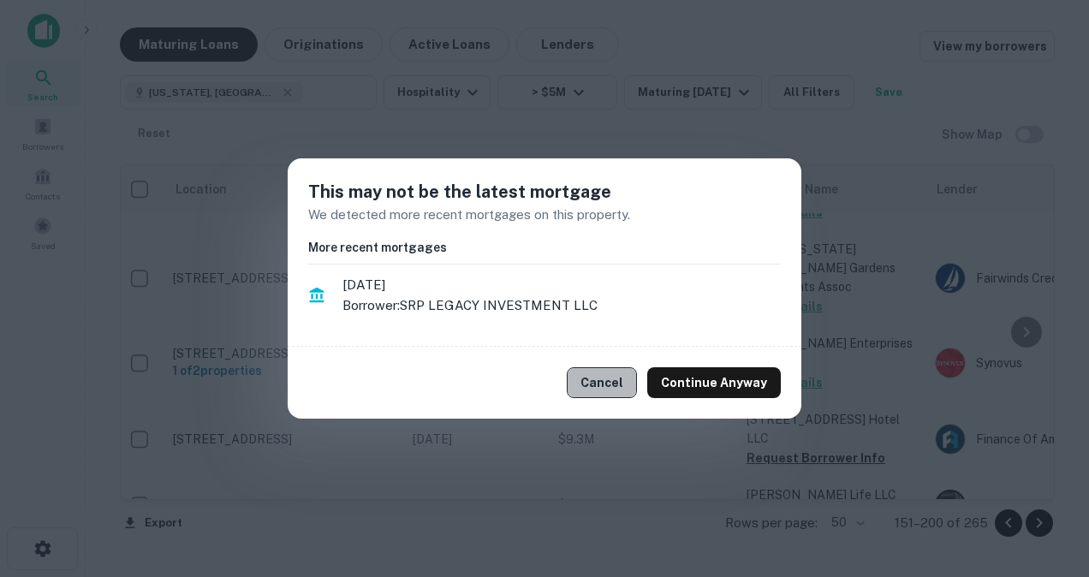
click at [598, 381] on button "Cancel" at bounding box center [602, 382] width 70 height 31
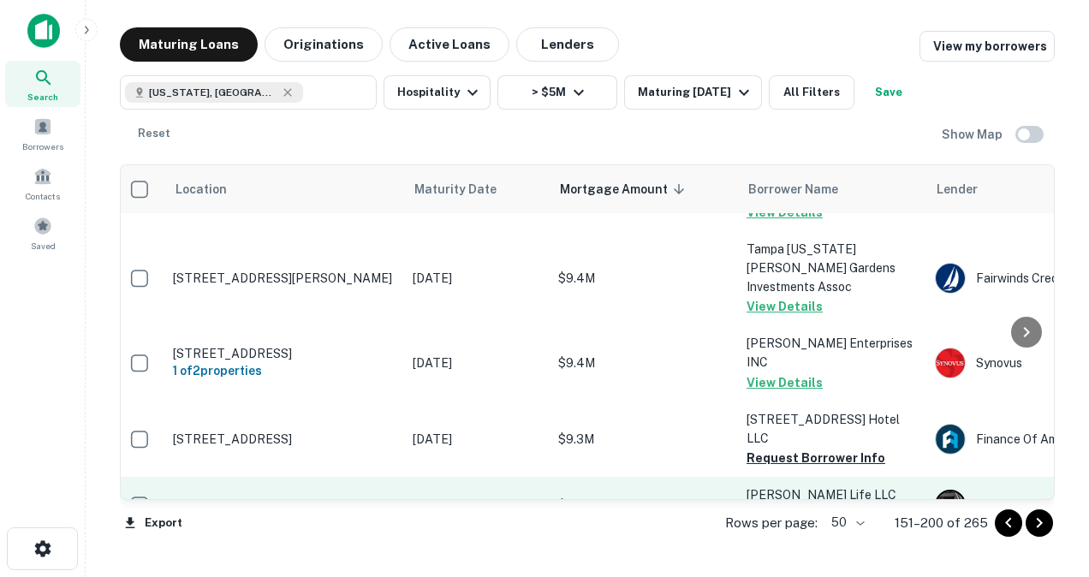
click at [745, 504] on button "Request Borrower Info" at bounding box center [816, 514] width 139 height 21
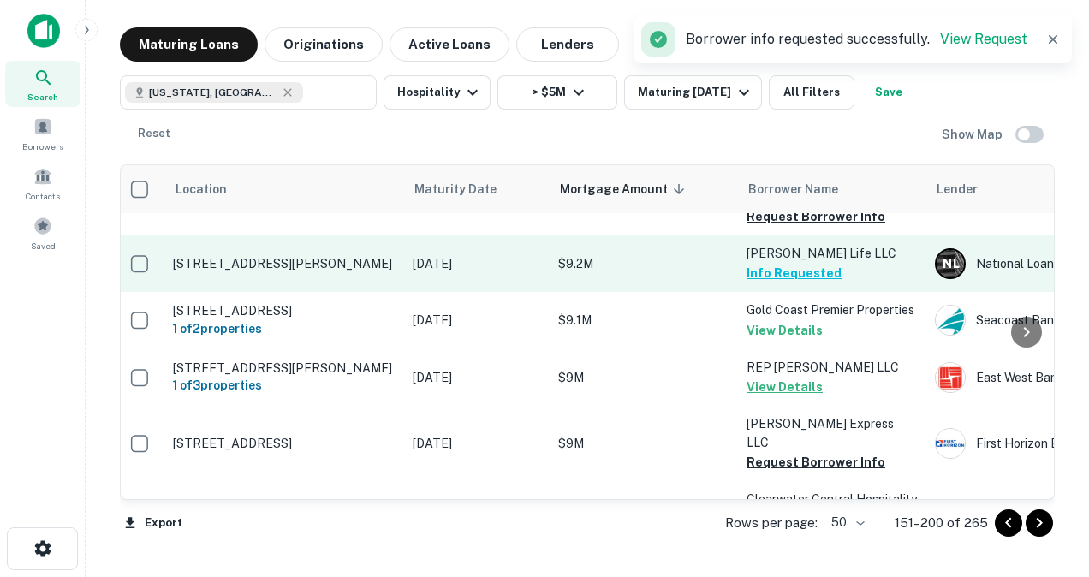
scroll to position [1362, 6]
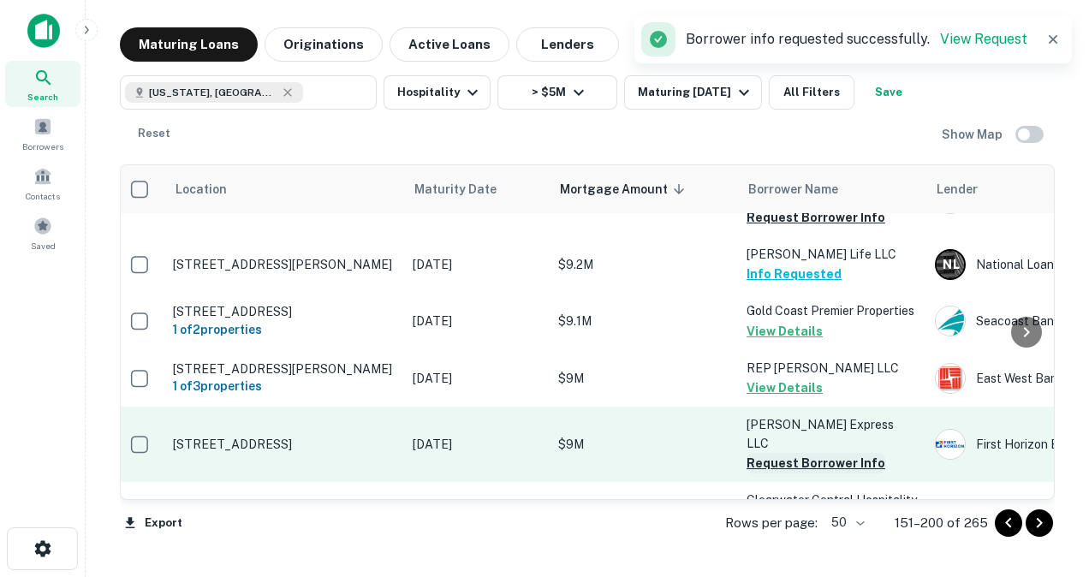
click at [745, 453] on button "Request Borrower Info" at bounding box center [816, 463] width 139 height 21
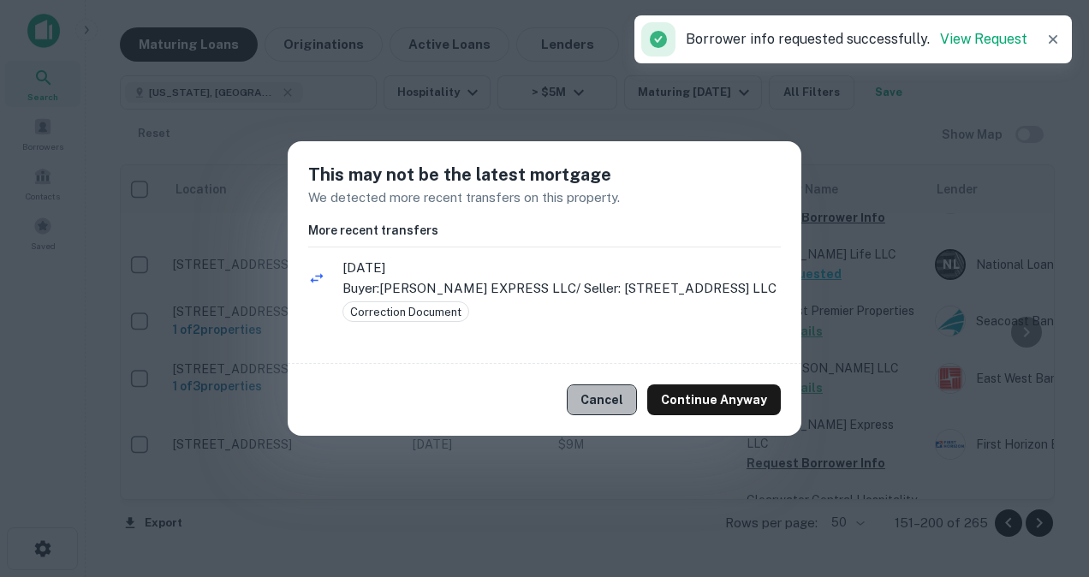
click at [614, 401] on button "Cancel" at bounding box center [602, 399] width 70 height 31
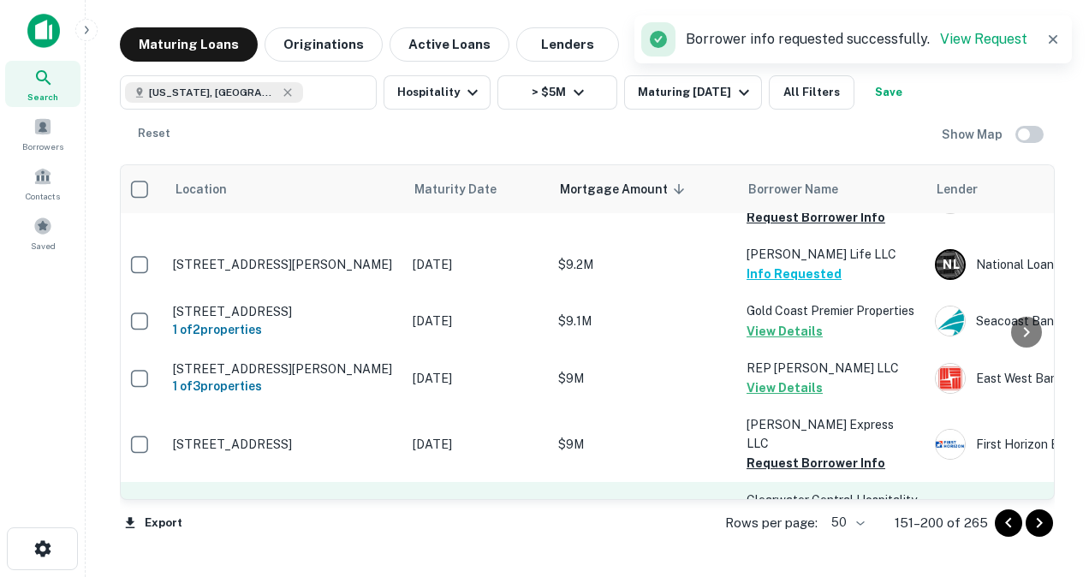
click at [745, 529] on button "Request Borrower Info" at bounding box center [816, 539] width 139 height 21
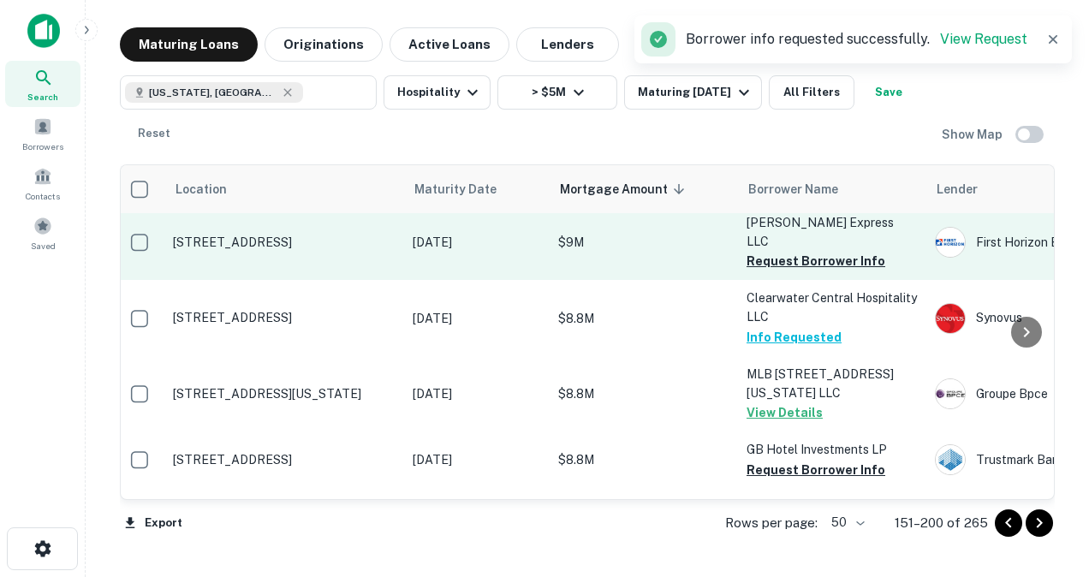
scroll to position [1565, 6]
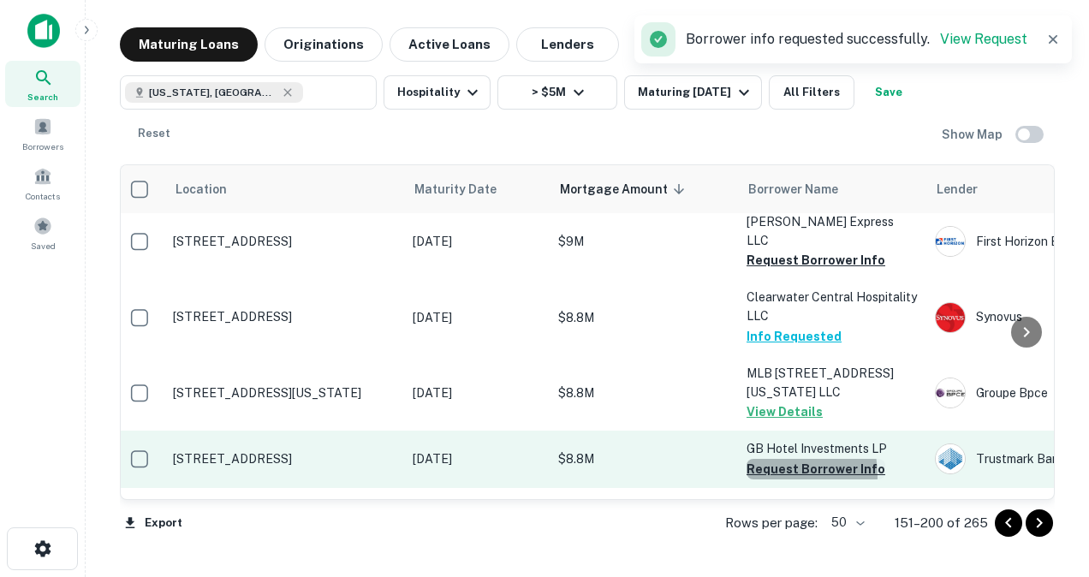
click at [745, 459] on button "Request Borrower Info" at bounding box center [816, 469] width 139 height 21
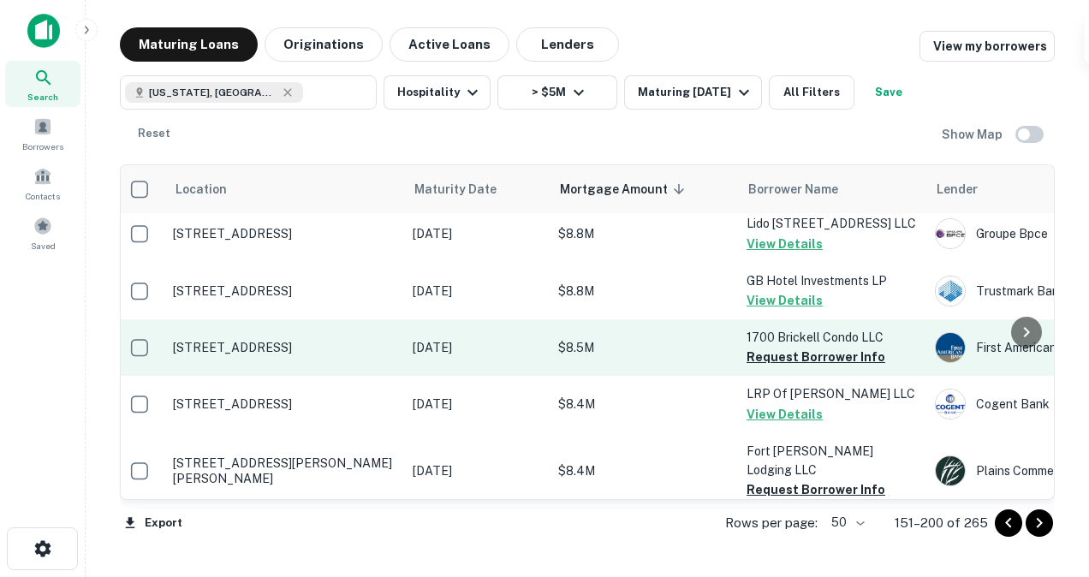
scroll to position [1793, 5]
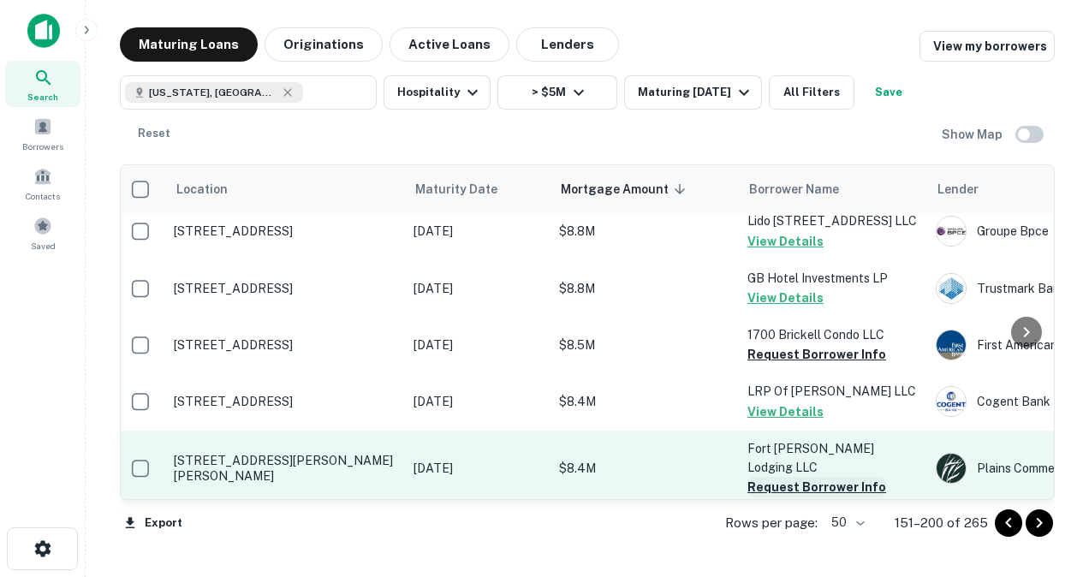
click at [745, 477] on button "Request Borrower Info" at bounding box center [816, 487] width 139 height 21
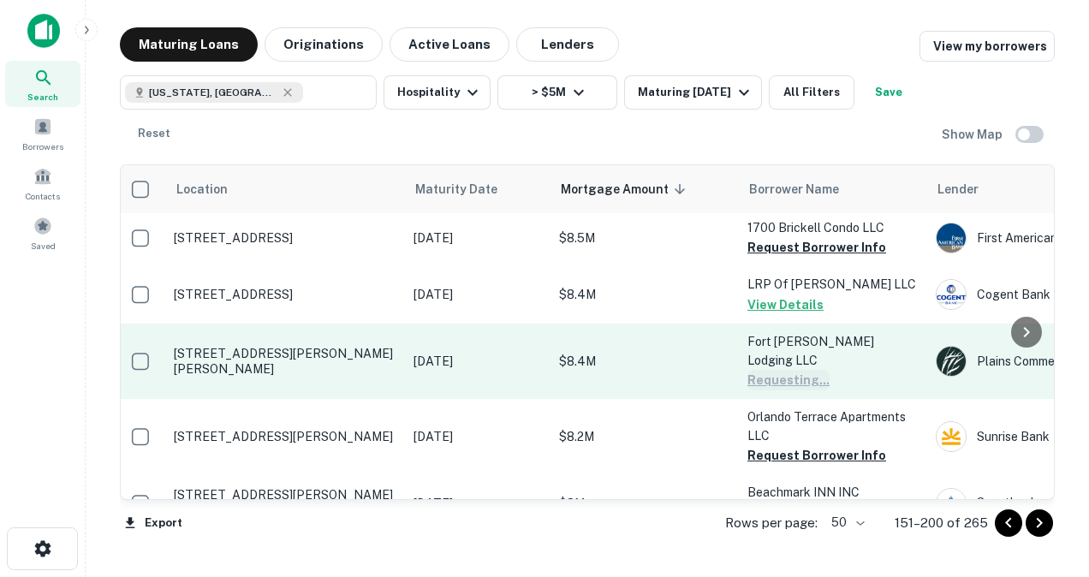
scroll to position [1900, 5]
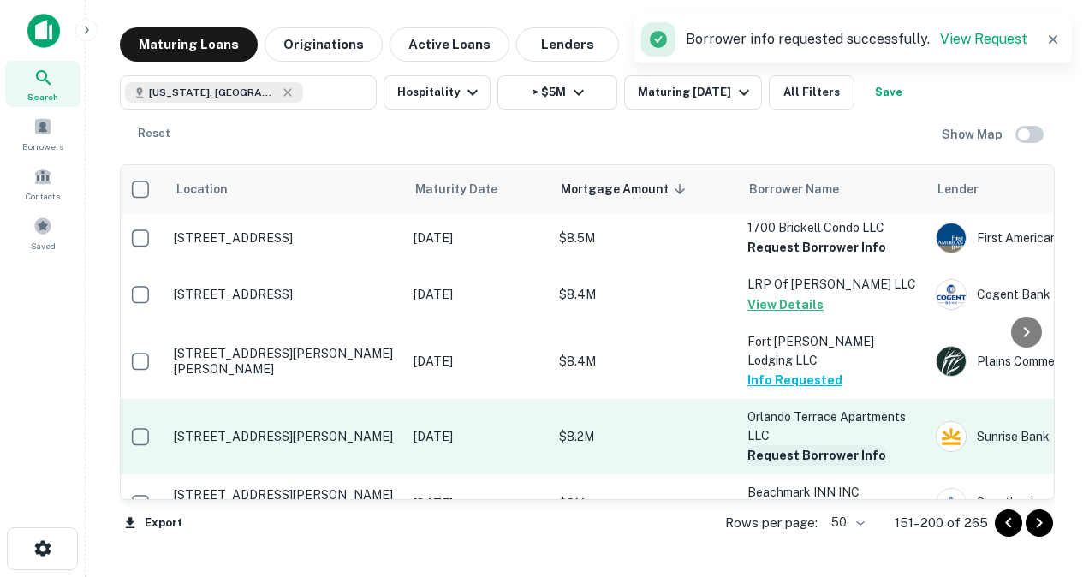
click at [745, 445] on button "Request Borrower Info" at bounding box center [816, 455] width 139 height 21
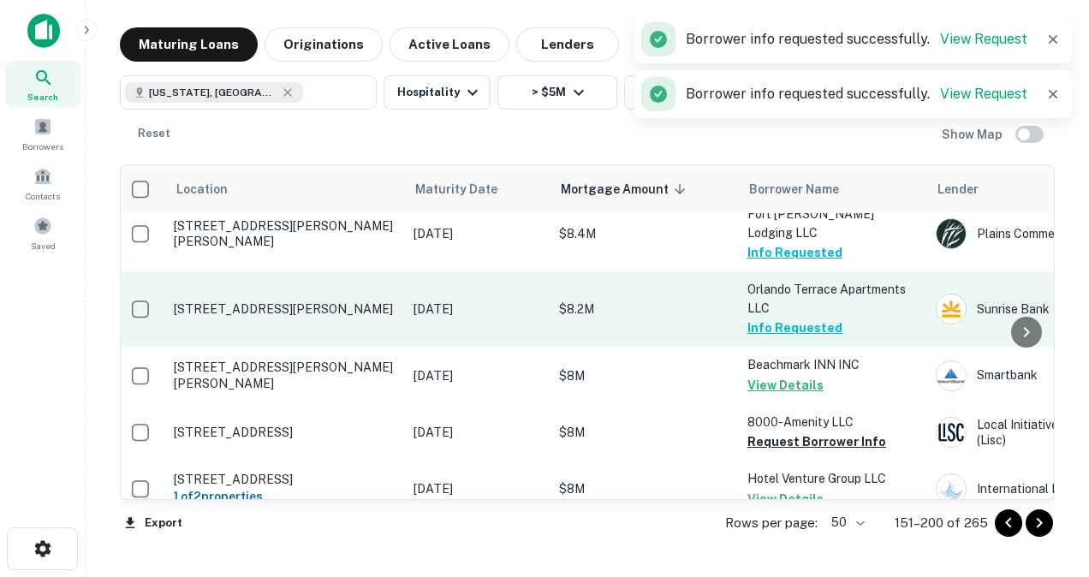
scroll to position [2027, 5]
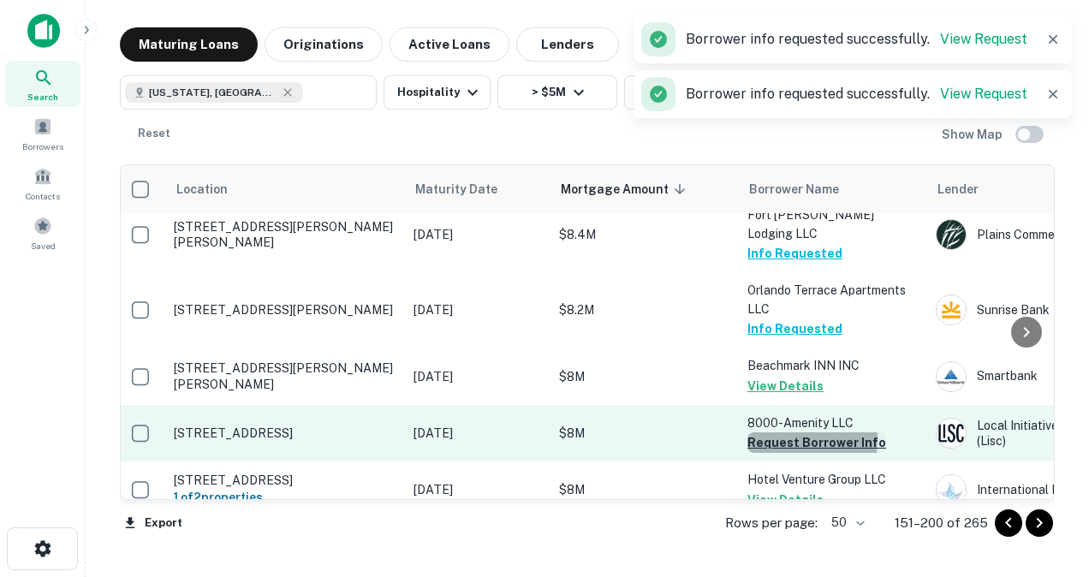
click at [745, 432] on button "Request Borrower Info" at bounding box center [816, 442] width 139 height 21
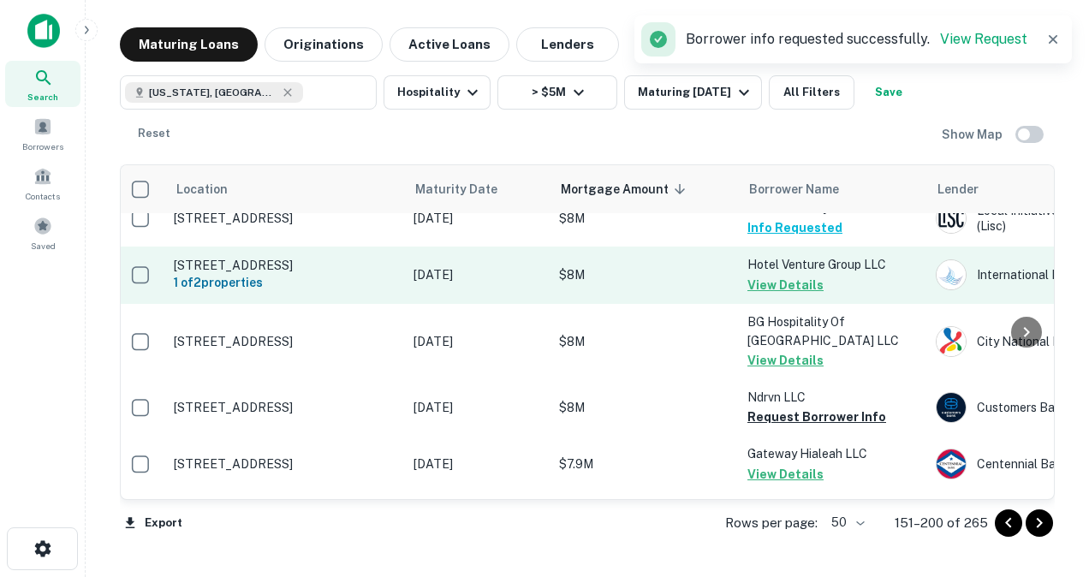
scroll to position [2241, 5]
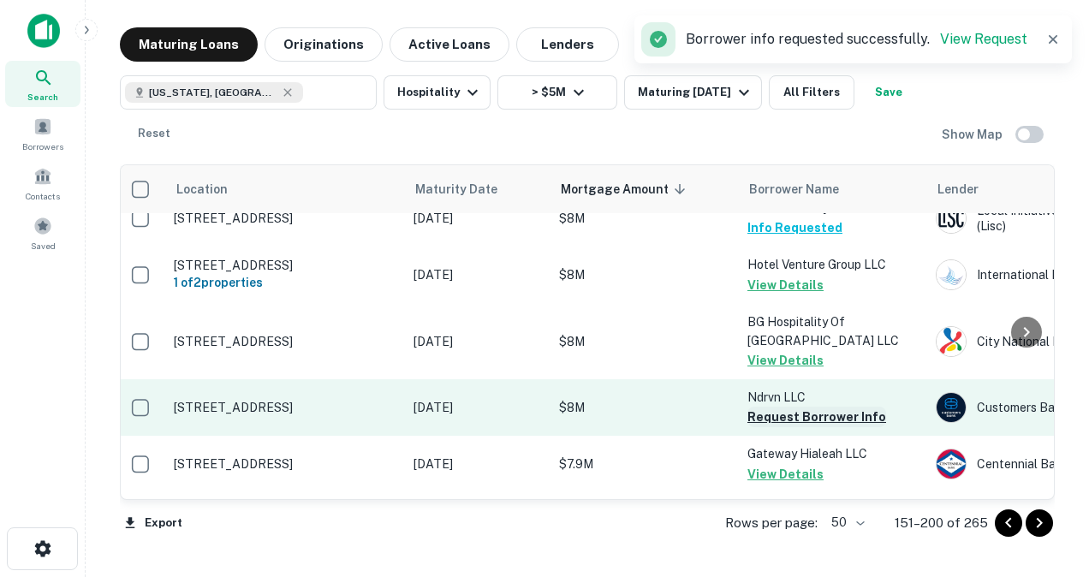
click at [745, 407] on button "Request Borrower Info" at bounding box center [816, 417] width 139 height 21
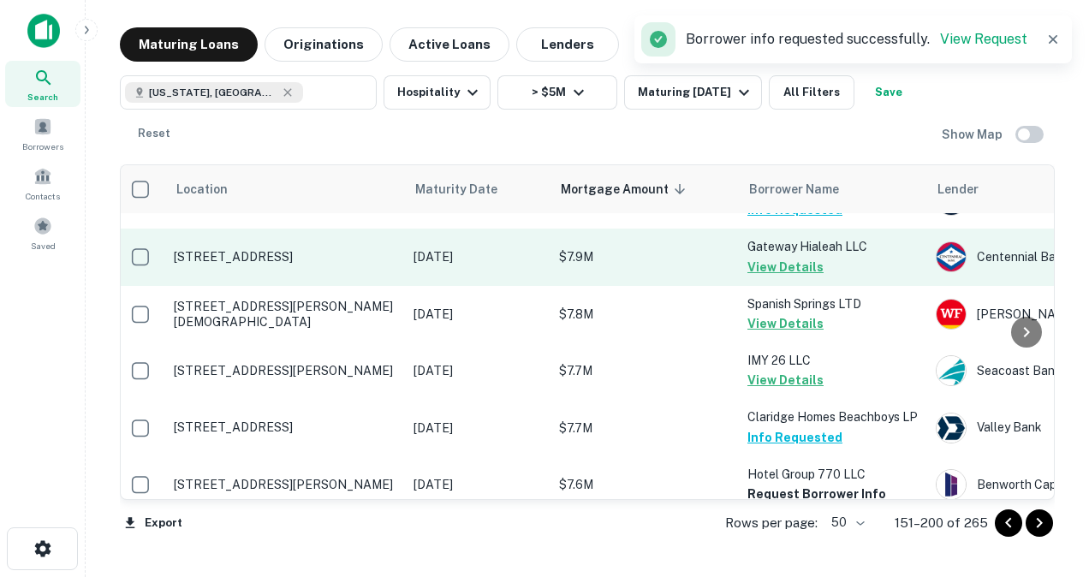
scroll to position [2450, 5]
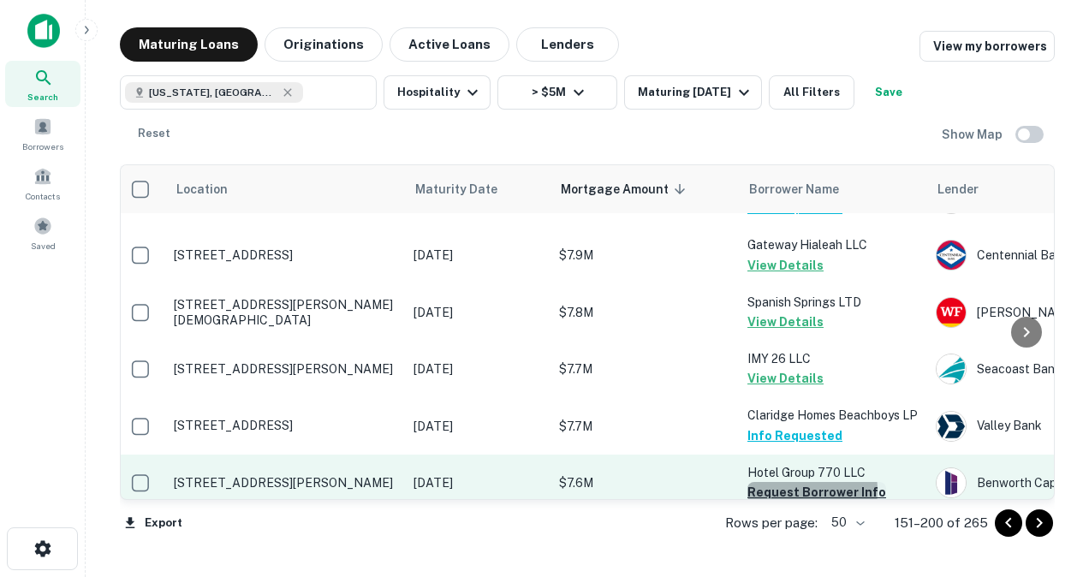
click at [745, 482] on button "Request Borrower Info" at bounding box center [816, 492] width 139 height 21
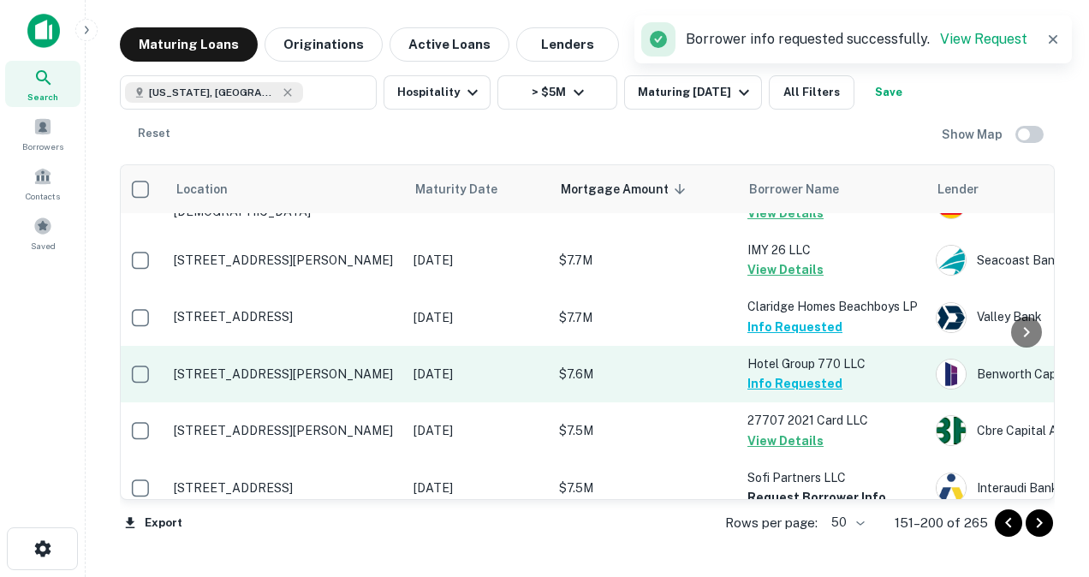
scroll to position [2561, 5]
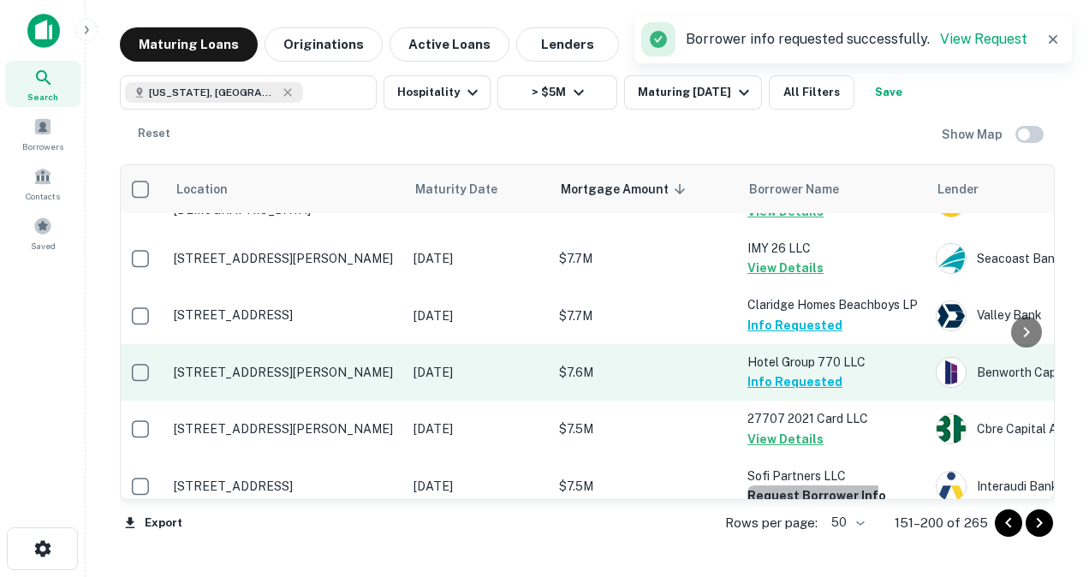
click at [745, 485] on button "Request Borrower Info" at bounding box center [816, 495] width 139 height 21
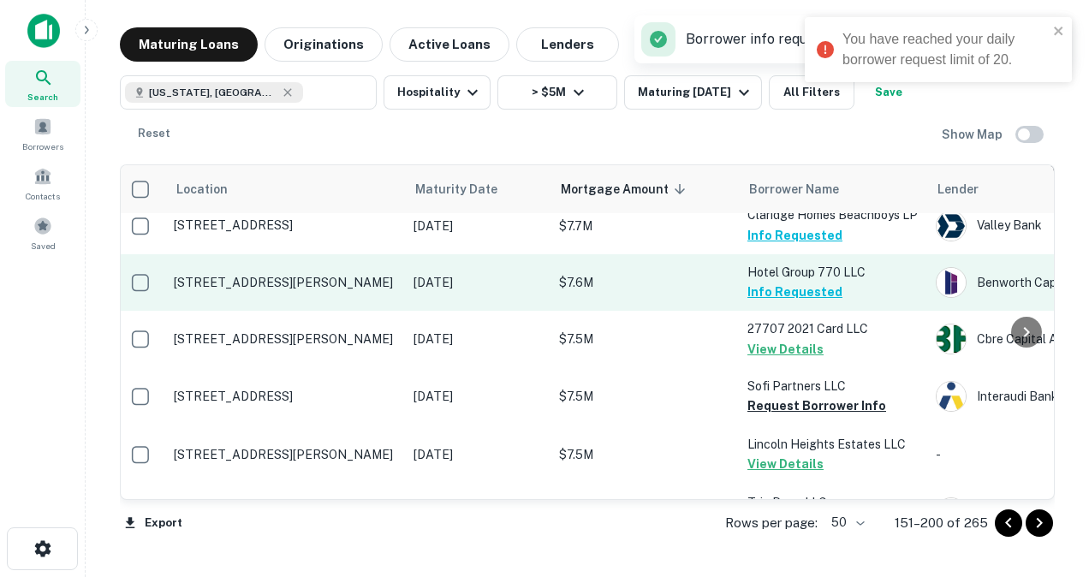
scroll to position [2663, 5]
